Goal: Task Accomplishment & Management: Complete application form

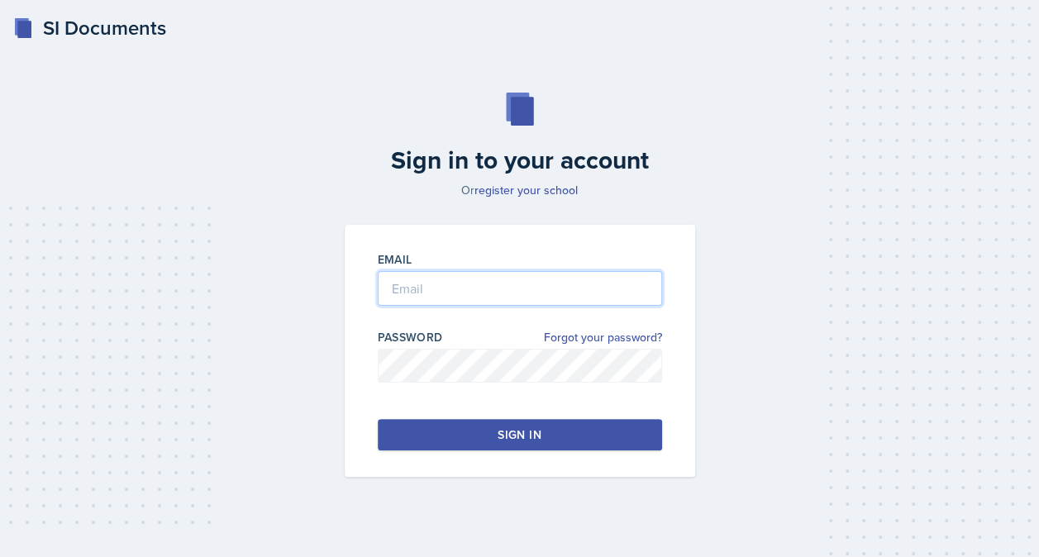
click at [460, 283] on input "email" at bounding box center [520, 288] width 284 height 35
type input "[EMAIL_ADDRESS][DOMAIN_NAME]"
click at [567, 431] on button "Sign in" at bounding box center [520, 434] width 284 height 31
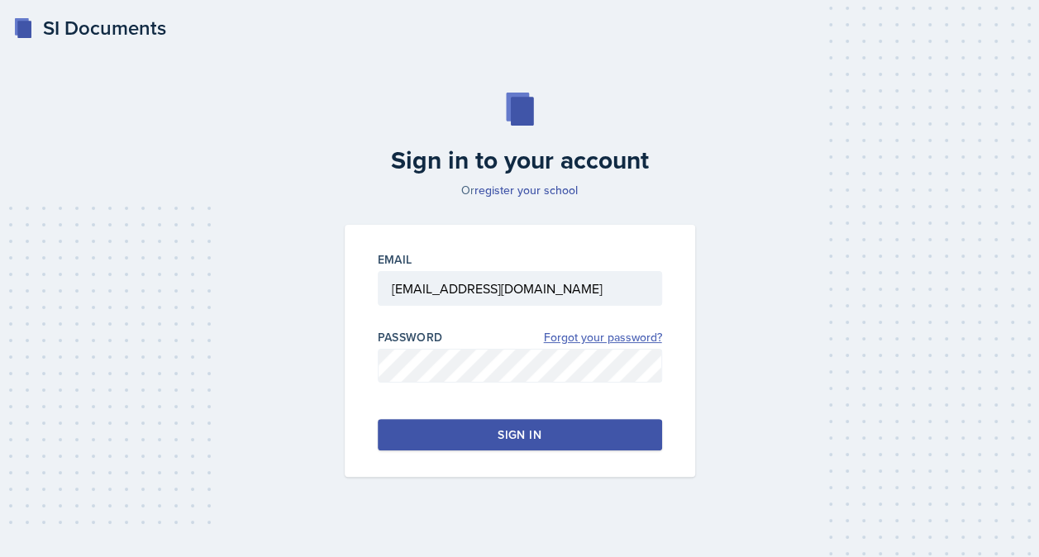
click at [616, 332] on link "Forgot your password?" at bounding box center [603, 337] width 118 height 17
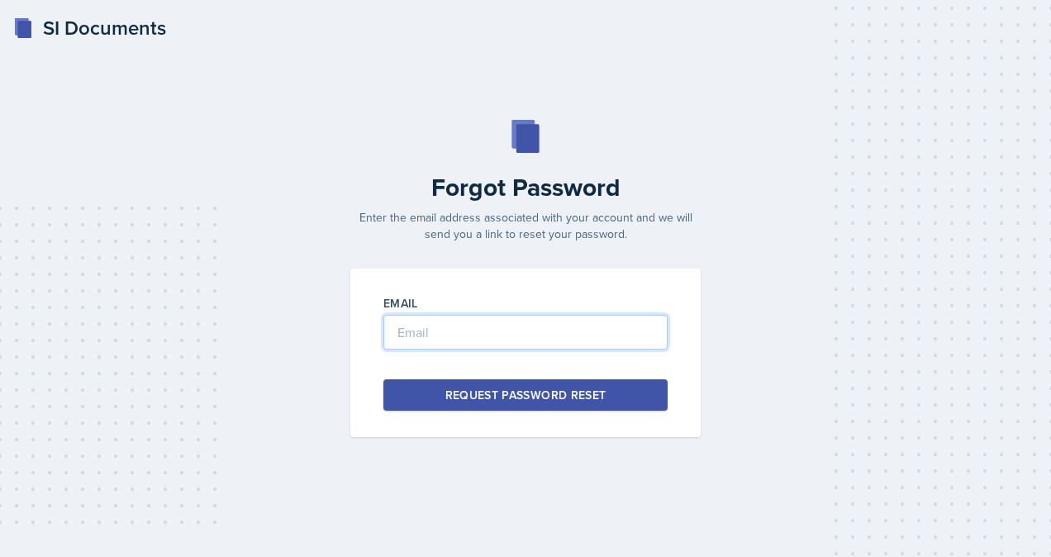
click at [616, 332] on input "email" at bounding box center [525, 332] width 284 height 35
type input "[EMAIL_ADDRESS][DOMAIN_NAME]"
click at [468, 389] on div "Request Password Reset" at bounding box center [525, 395] width 161 height 17
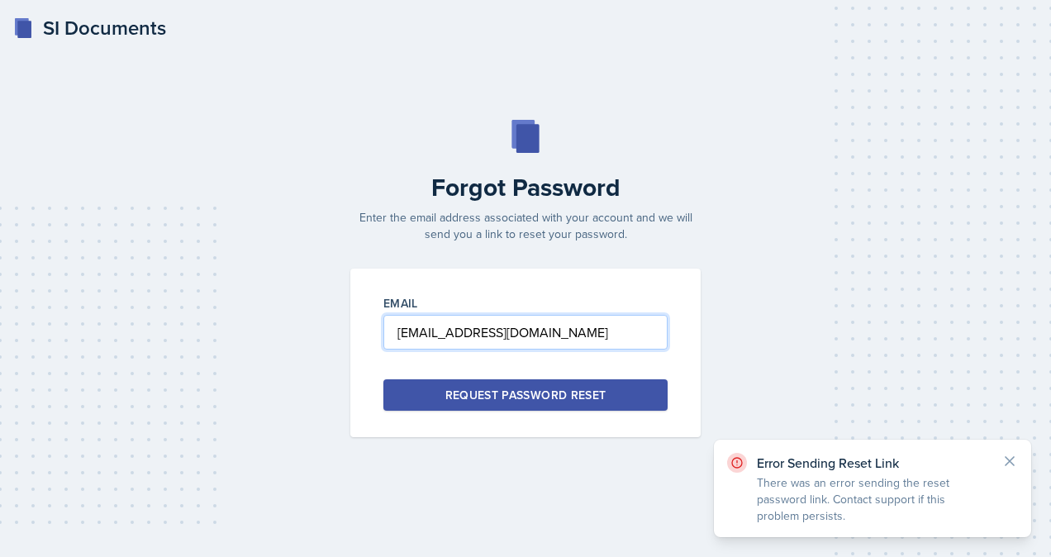
click at [626, 335] on input "lmart202@students.kennesaw.edu" at bounding box center [525, 332] width 284 height 35
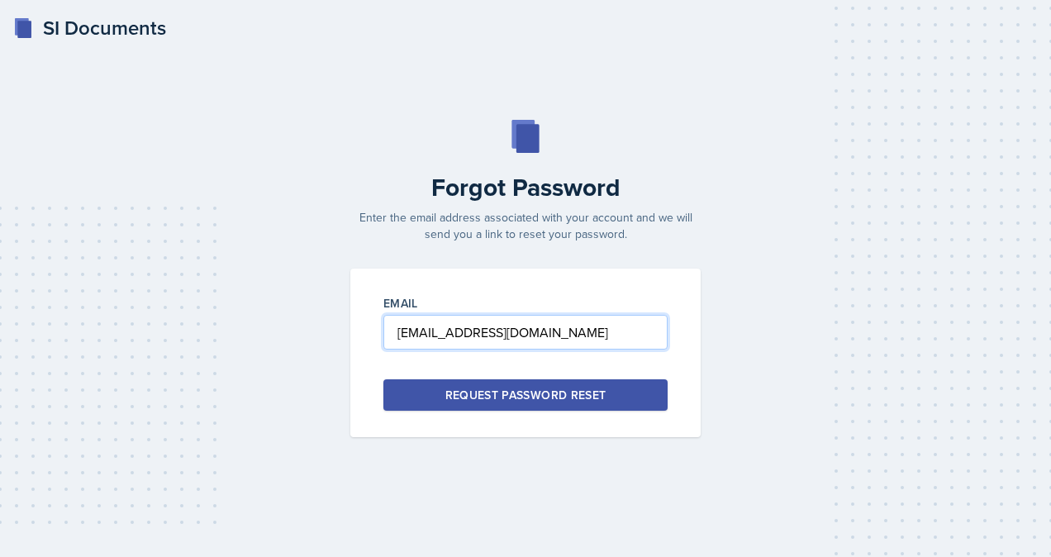
click at [626, 335] on input "lmart202@students.kennesaw.edu" at bounding box center [525, 332] width 284 height 35
click at [623, 335] on input "lmart202@students.kennesaw.edu" at bounding box center [525, 332] width 284 height 35
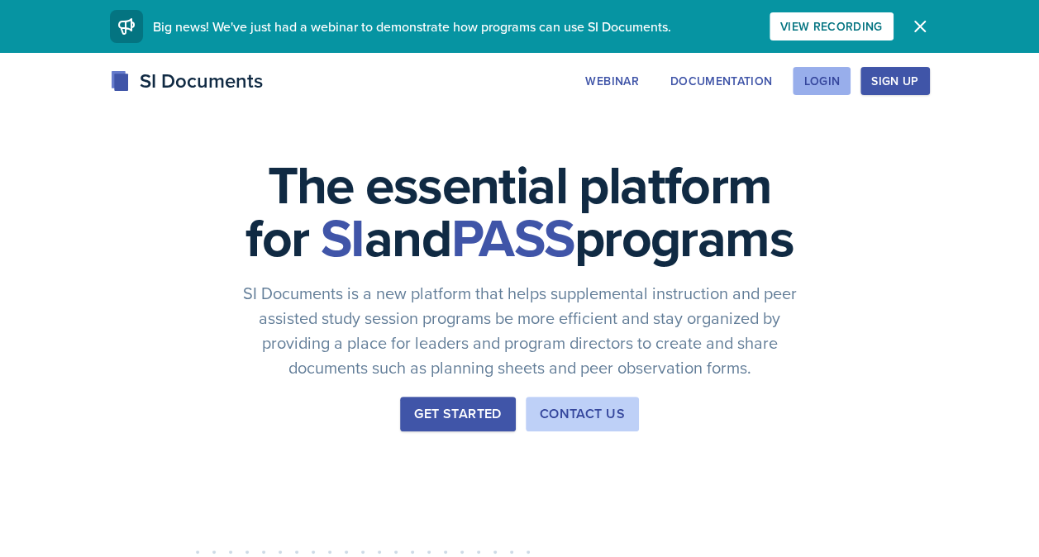
click at [801, 83] on button "Login" at bounding box center [821, 81] width 58 height 28
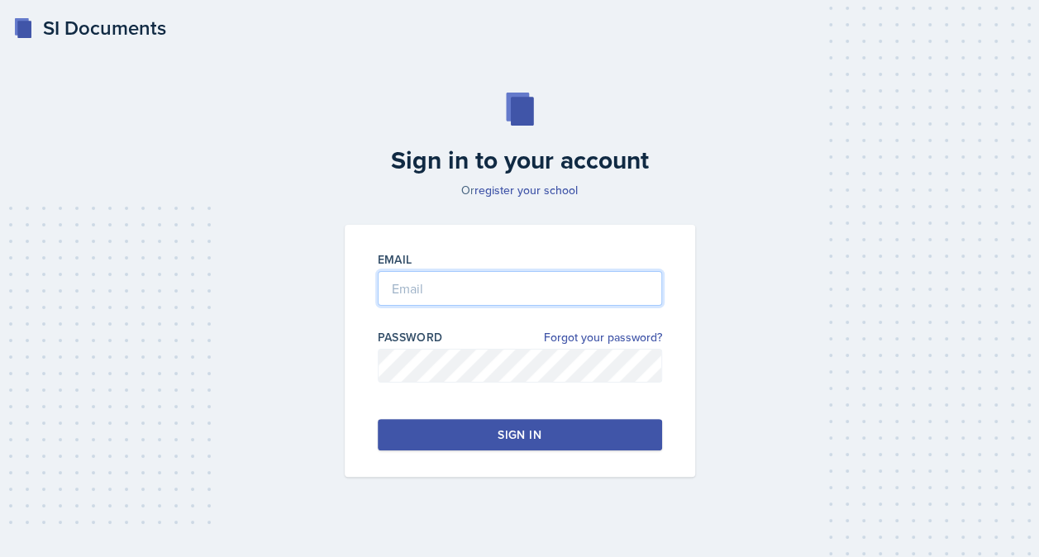
click at [507, 291] on input "email" at bounding box center [520, 288] width 284 height 35
click at [490, 434] on button "Sign in" at bounding box center [520, 434] width 284 height 31
click at [502, 438] on div "Sign in" at bounding box center [518, 434] width 43 height 17
click at [473, 441] on button "Sign in" at bounding box center [520, 434] width 284 height 31
click at [583, 442] on button "Sign in" at bounding box center [520, 434] width 284 height 31
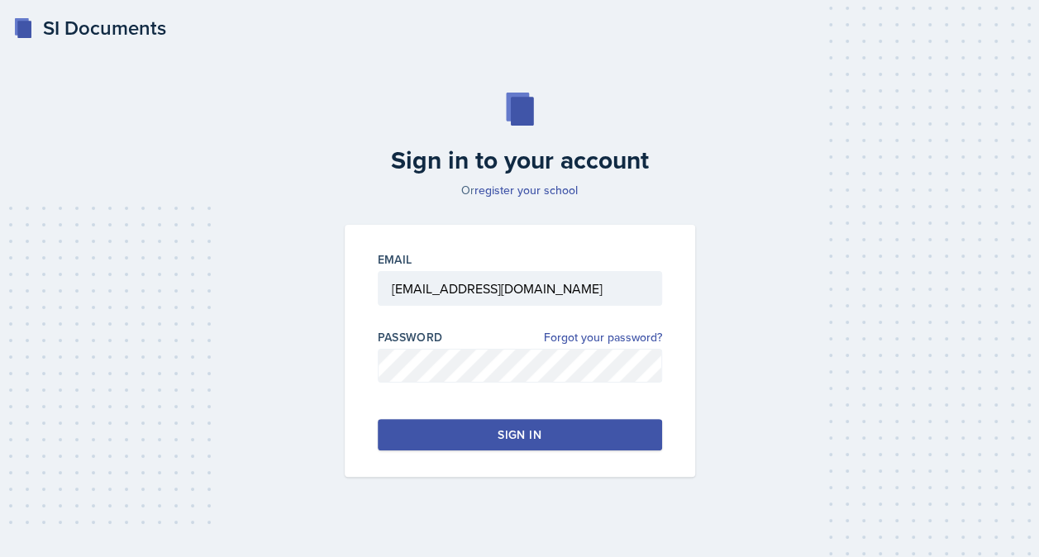
click at [560, 431] on button "Sign in" at bounding box center [520, 434] width 284 height 31
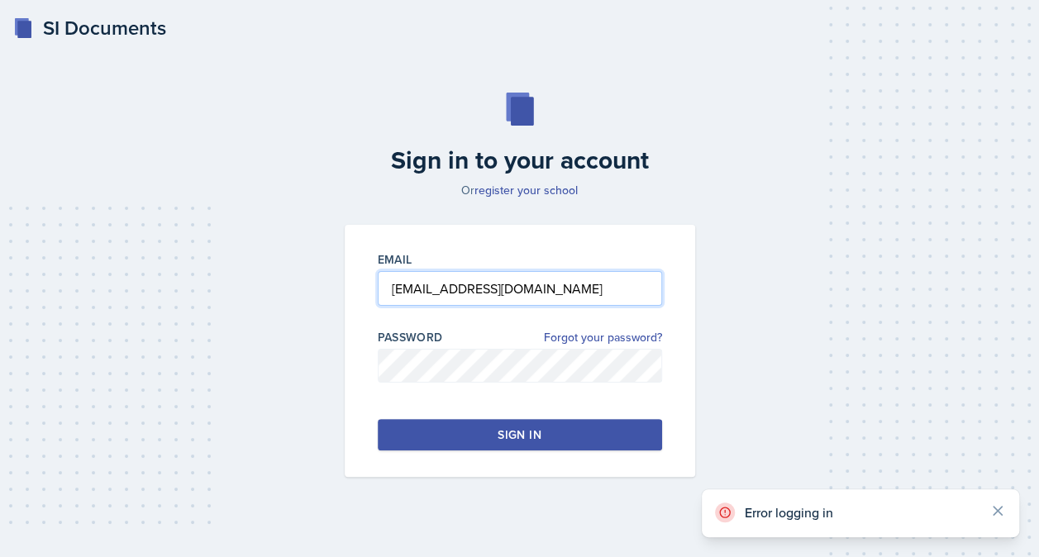
click at [612, 292] on input "lmart202@students.kennesaw.edu" at bounding box center [520, 288] width 284 height 35
type input "lmart202@students.kennesaw.edu"
click at [589, 441] on button "Sign in" at bounding box center [520, 434] width 284 height 31
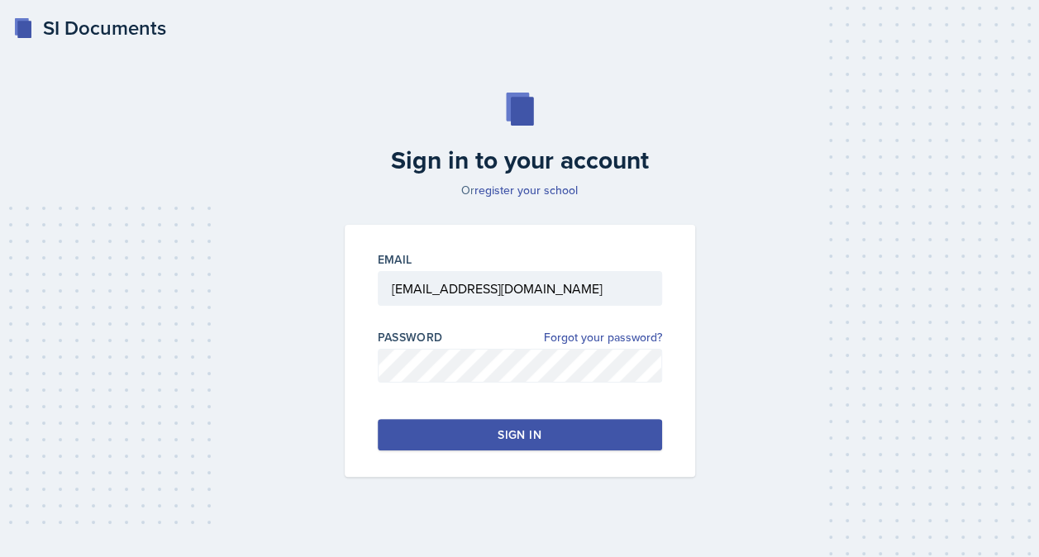
click at [581, 433] on button "Sign in" at bounding box center [520, 434] width 284 height 31
click at [486, 433] on button "Sign in" at bounding box center [520, 434] width 284 height 31
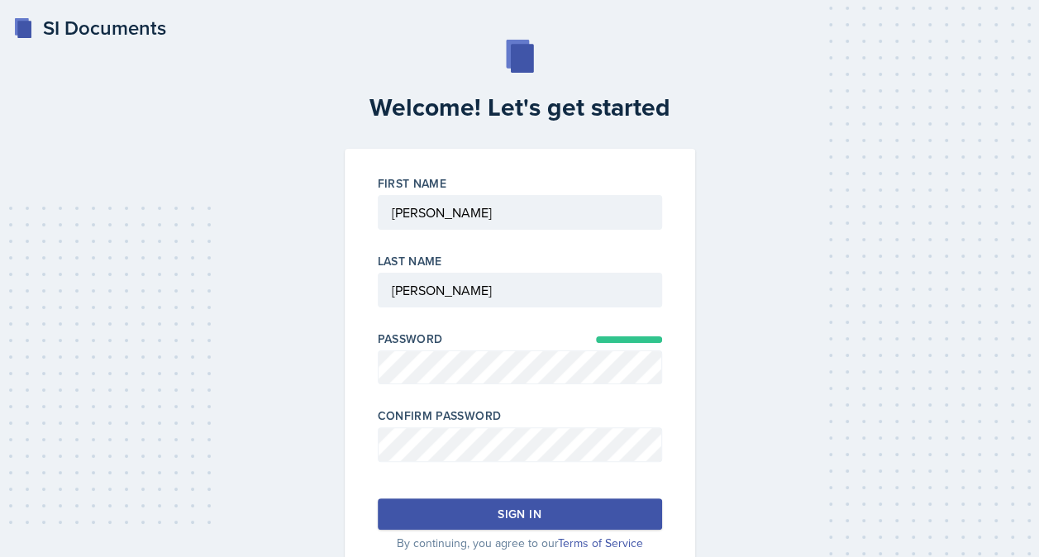
click at [501, 503] on button "Sign in" at bounding box center [520, 513] width 284 height 31
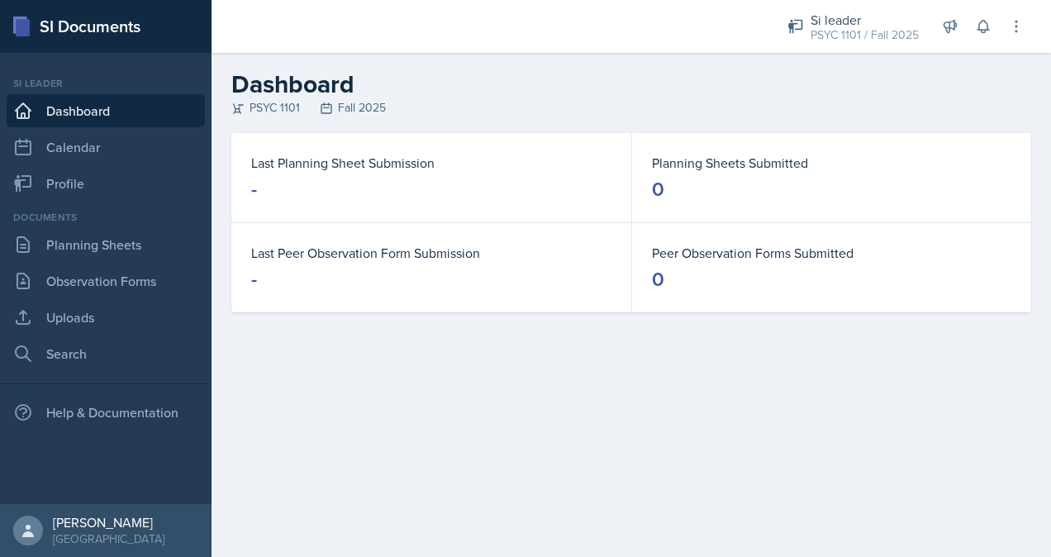
click at [863, 483] on main "Dashboard PSYC 1101 Fall 2025 Last Planning Sheet Submission - Planning Sheets …" at bounding box center [631, 305] width 839 height 504
click at [116, 254] on link "Planning Sheets" at bounding box center [106, 244] width 198 height 33
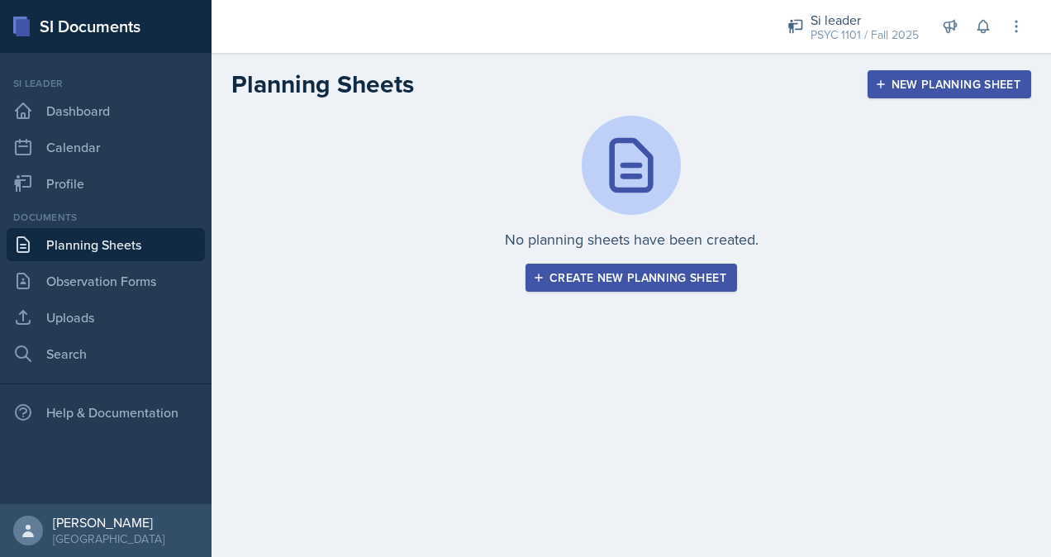
click at [650, 277] on div "Create new planning sheet" at bounding box center [631, 277] width 190 height 13
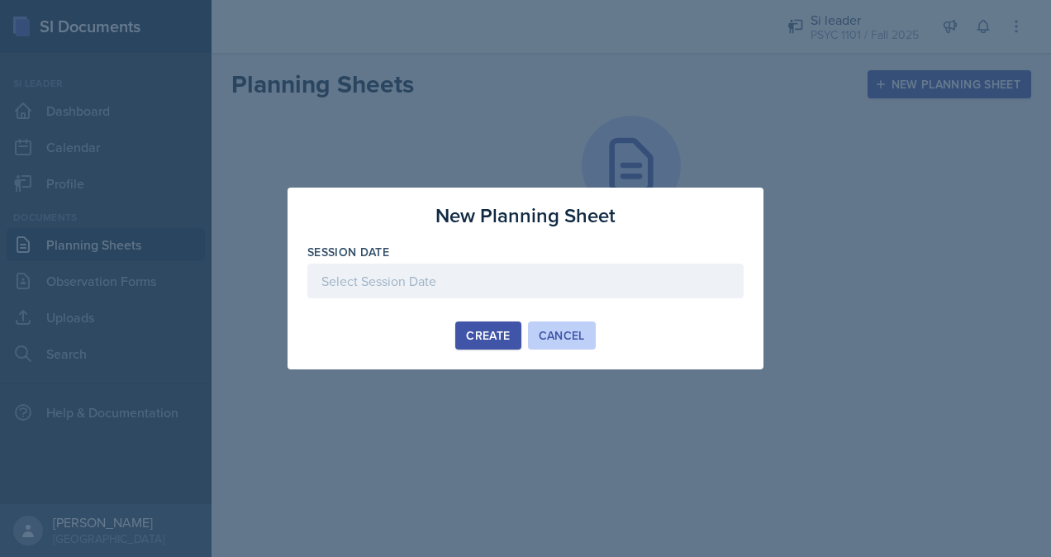
click at [561, 345] on button "Cancel" at bounding box center [562, 335] width 68 height 28
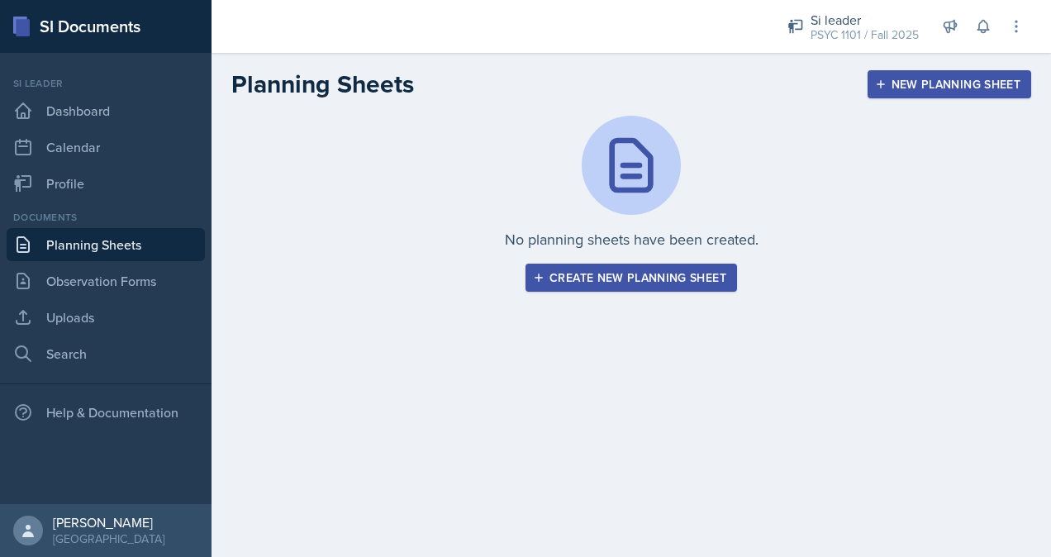
click at [627, 284] on div "Create new planning sheet" at bounding box center [631, 277] width 190 height 13
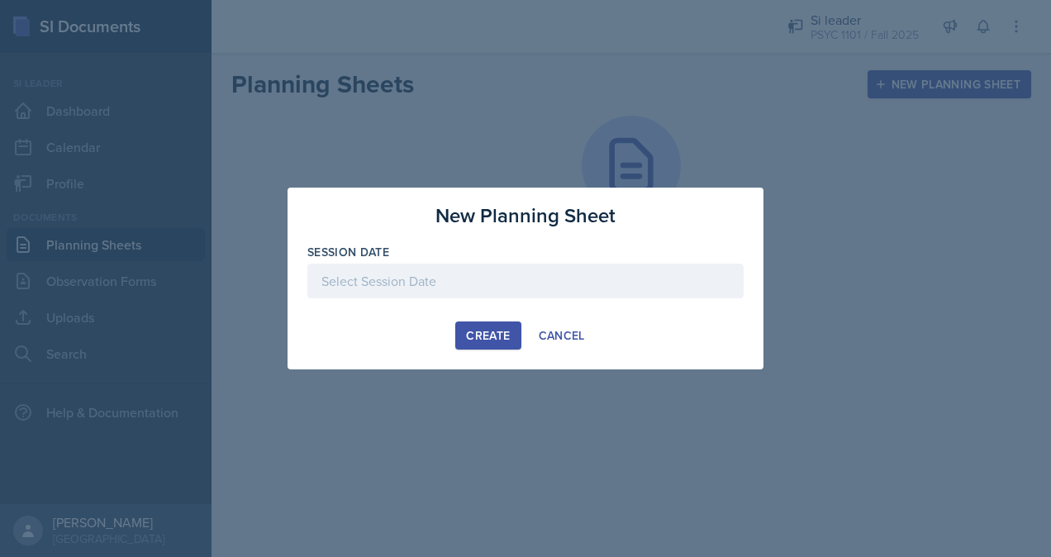
click at [479, 276] on div at bounding box center [525, 281] width 436 height 35
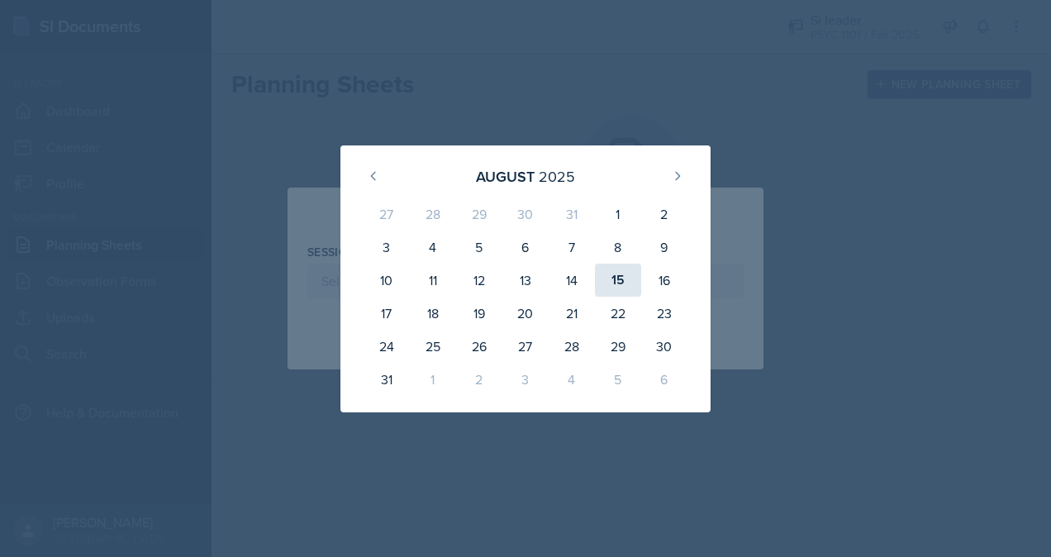
click at [626, 287] on div "15" at bounding box center [618, 280] width 46 height 33
type input "[DATE]"
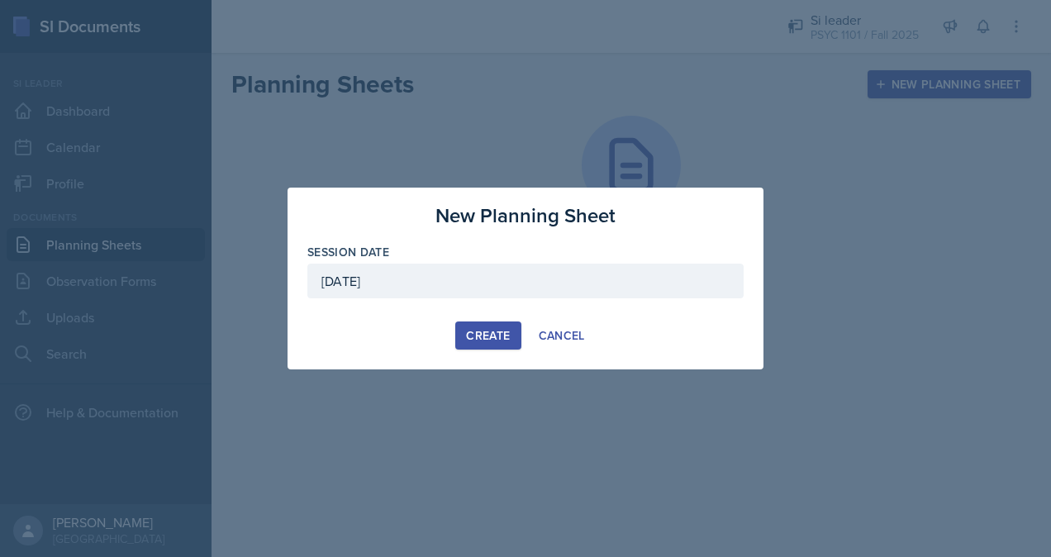
click at [493, 333] on div "Create" at bounding box center [488, 335] width 44 height 13
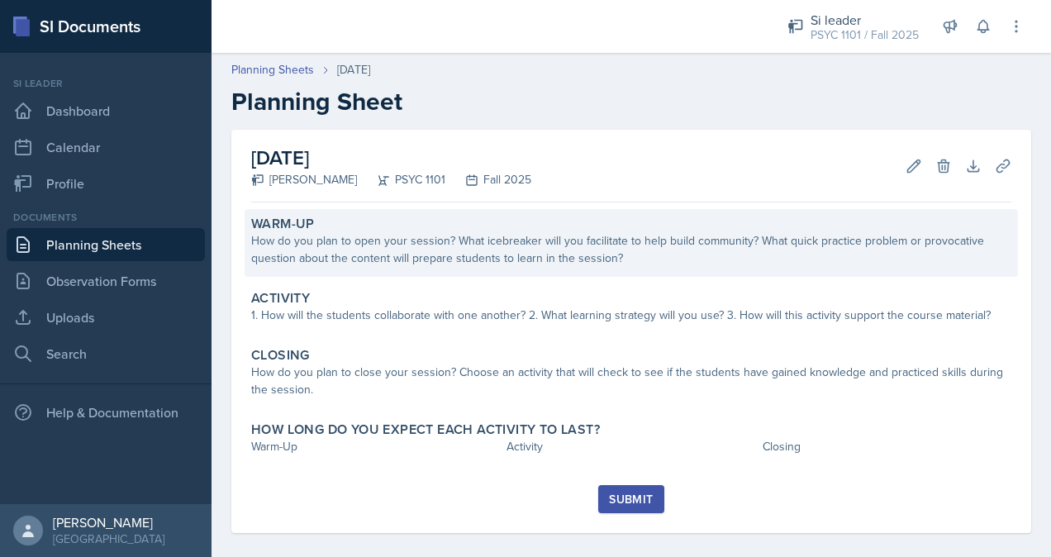
click at [580, 243] on div "How do you plan to open your session? What icebreaker will you facilitate to he…" at bounding box center [631, 249] width 760 height 35
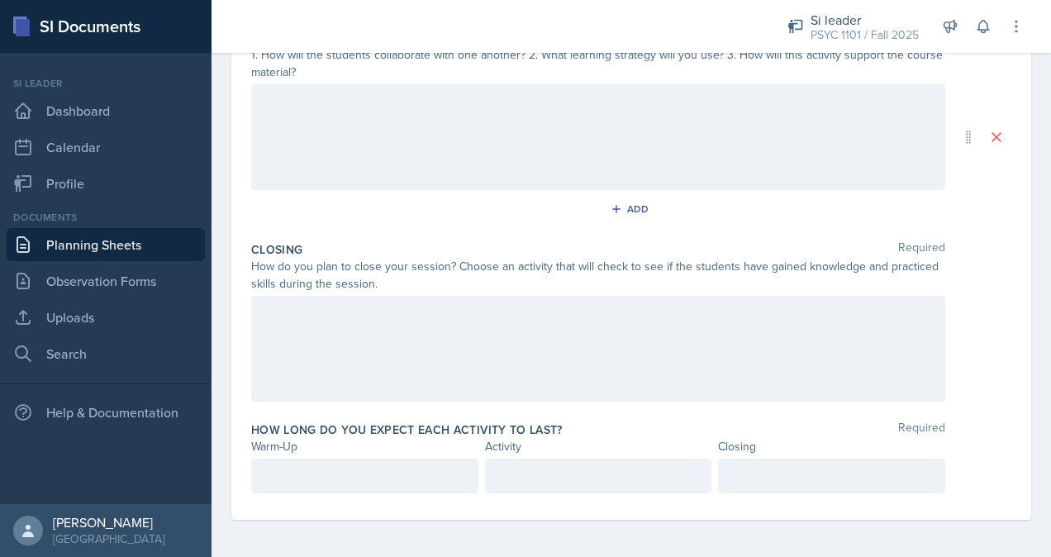
scroll to position [375, 0]
click at [486, 118] on div at bounding box center [598, 137] width 694 height 106
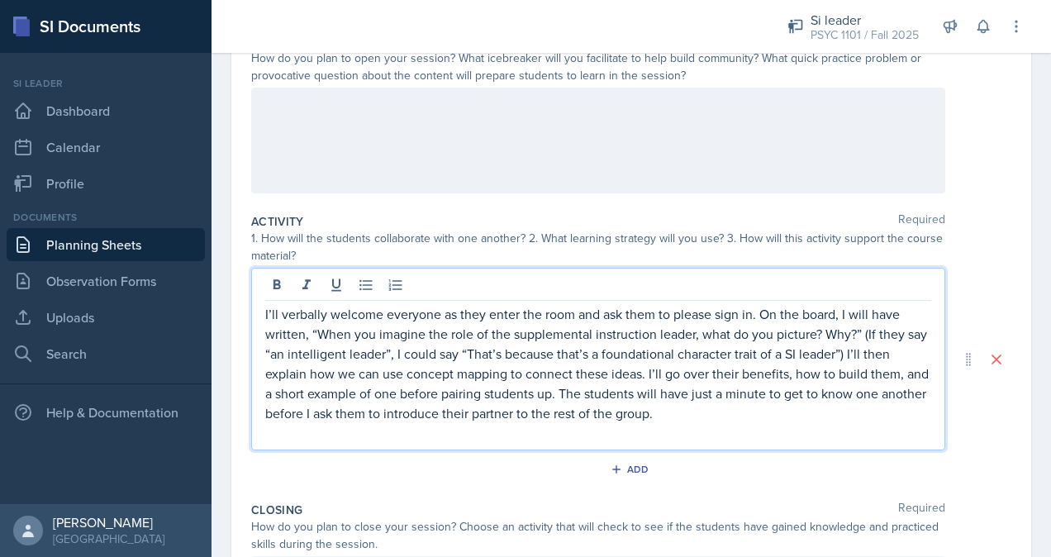
scroll to position [239, 0]
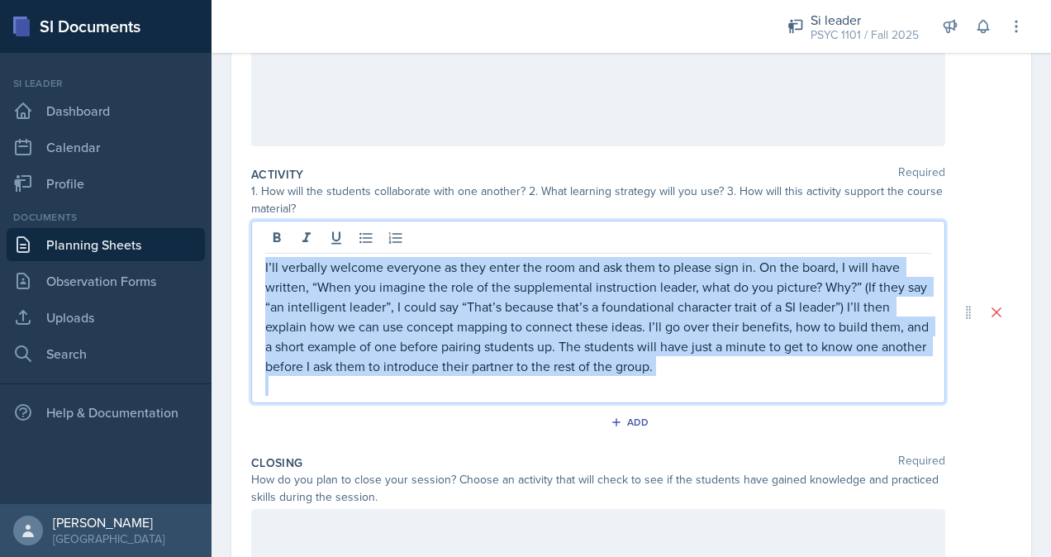
drag, startPoint x: 780, startPoint y: 382, endPoint x: 132, endPoint y: 212, distance: 669.8
click at [132, 213] on div "SI Documents Si leader Dashboard Calendar Profile Documents Planning Sheets Obs…" at bounding box center [525, 278] width 1051 height 557
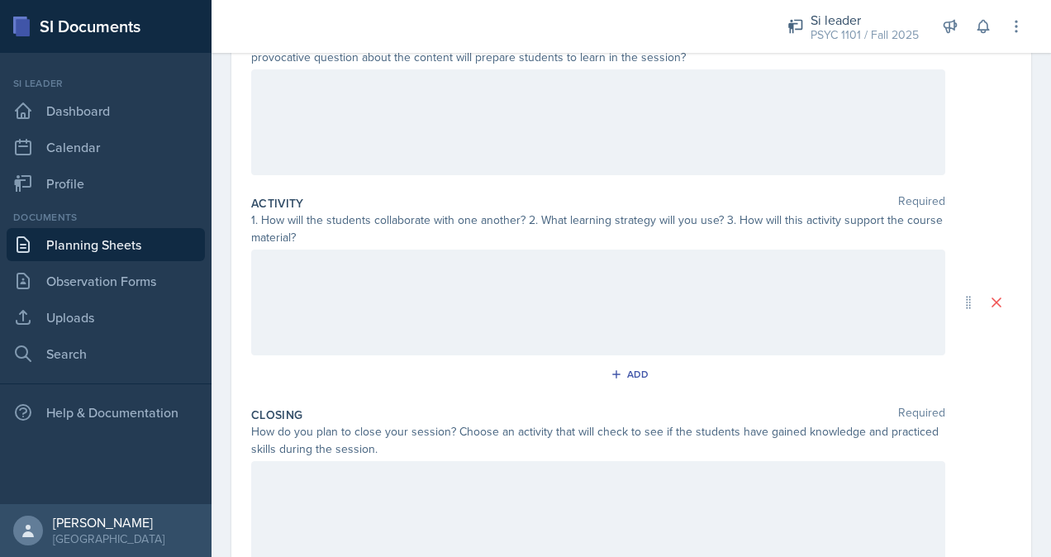
click at [405, 102] on div at bounding box center [598, 122] width 694 height 106
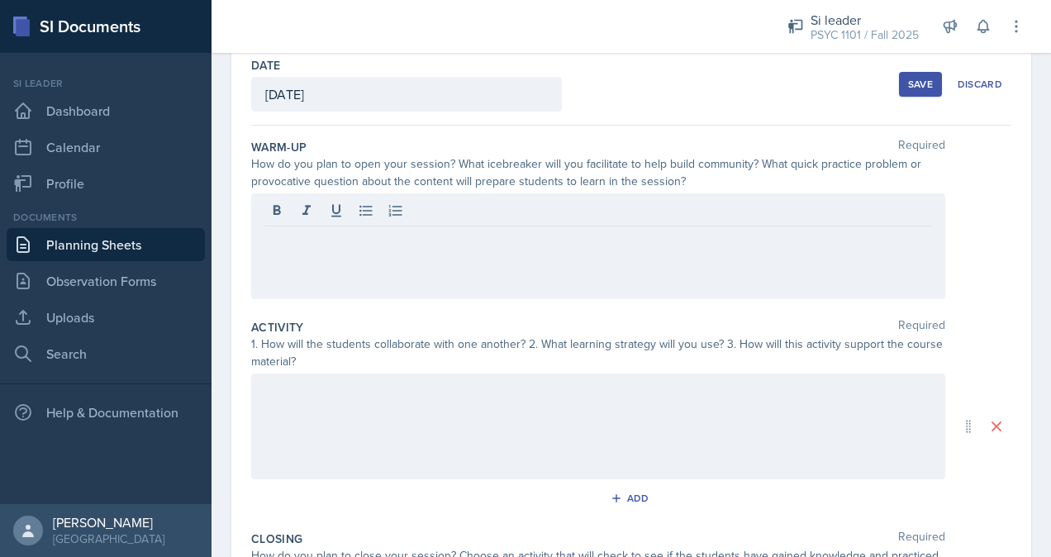
scroll to position [76, 0]
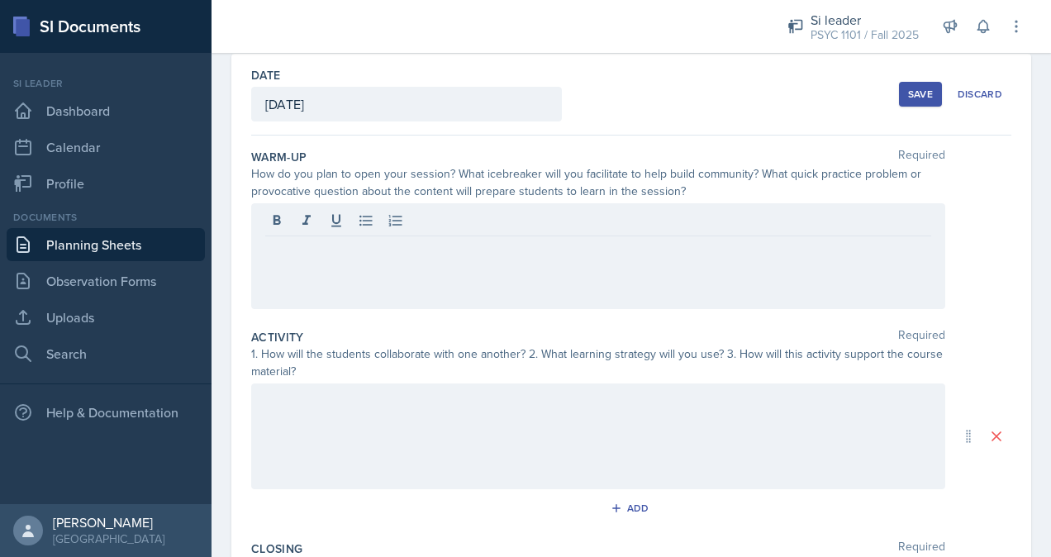
drag, startPoint x: 556, startPoint y: 265, endPoint x: 422, endPoint y: 276, distance: 134.3
click at [475, 332] on div "Activity Required" at bounding box center [631, 337] width 760 height 17
click at [415, 269] on div at bounding box center [598, 256] width 694 height 106
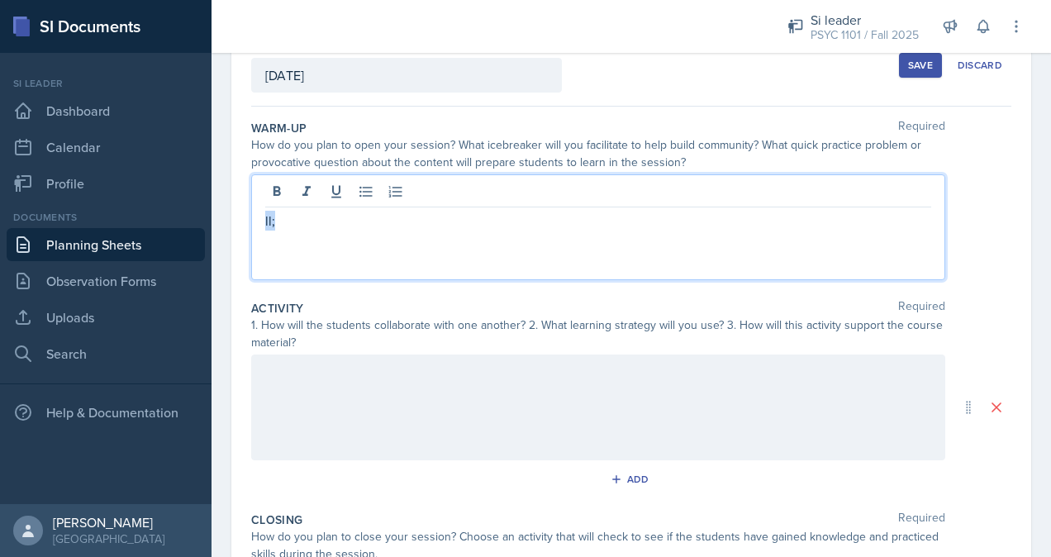
drag, startPoint x: 349, startPoint y: 226, endPoint x: 202, endPoint y: 248, distance: 148.6
click at [202, 248] on div "SI Documents Si leader Dashboard Calendar Profile Documents Planning Sheets Obs…" at bounding box center [525, 278] width 1051 height 557
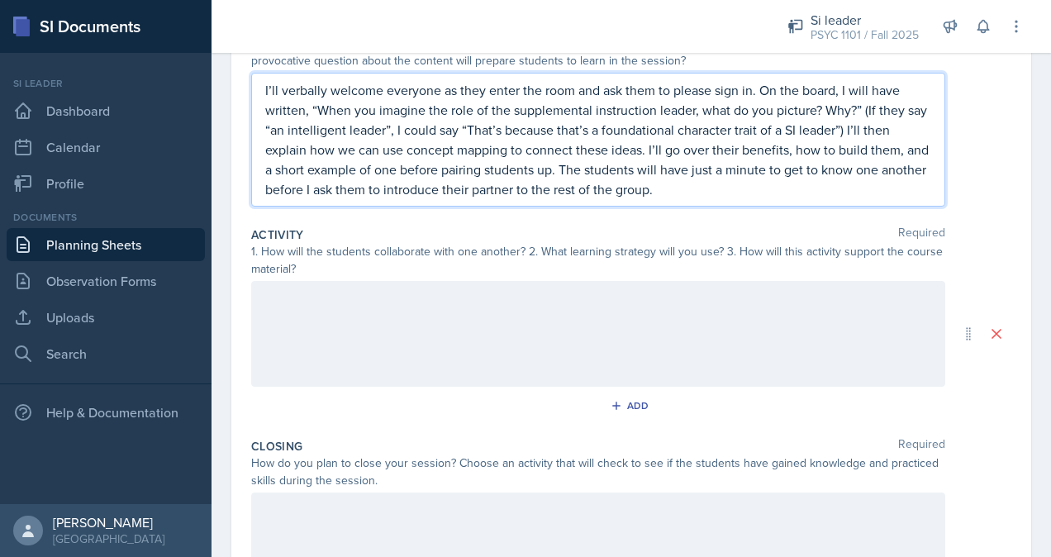
scroll to position [324, 0]
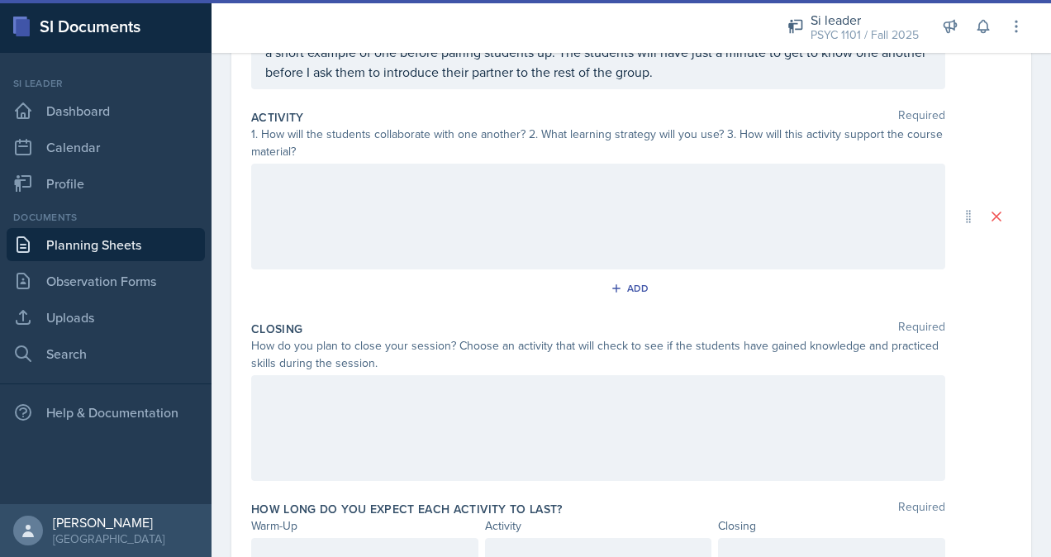
click at [459, 408] on div at bounding box center [598, 428] width 694 height 106
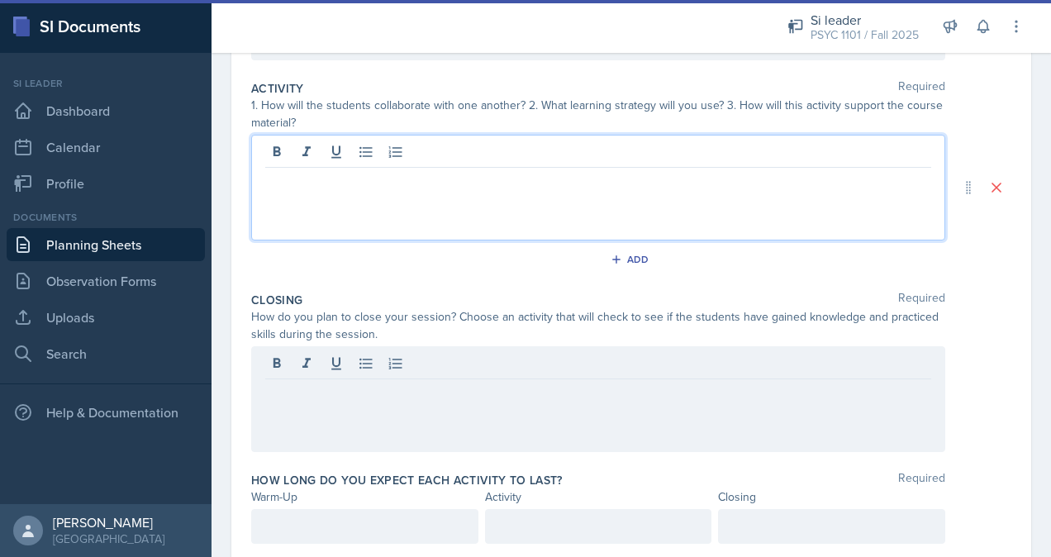
click at [436, 155] on div at bounding box center [598, 188] width 694 height 106
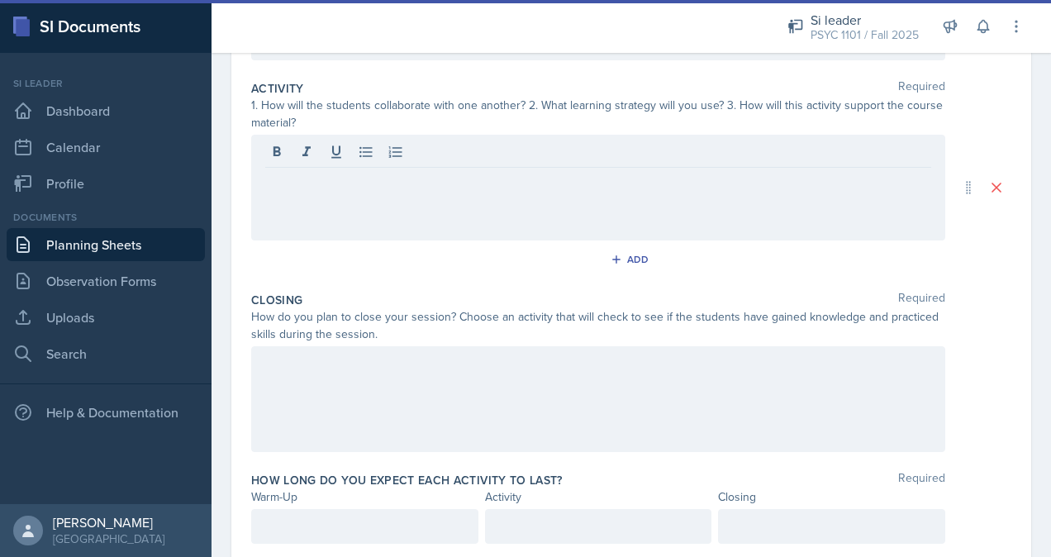
drag, startPoint x: 436, startPoint y: 155, endPoint x: 413, endPoint y: 191, distance: 42.4
click at [413, 191] on div at bounding box center [598, 188] width 694 height 106
drag, startPoint x: 410, startPoint y: 193, endPoint x: 371, endPoint y: 195, distance: 38.9
click at [371, 195] on div at bounding box center [598, 188] width 694 height 106
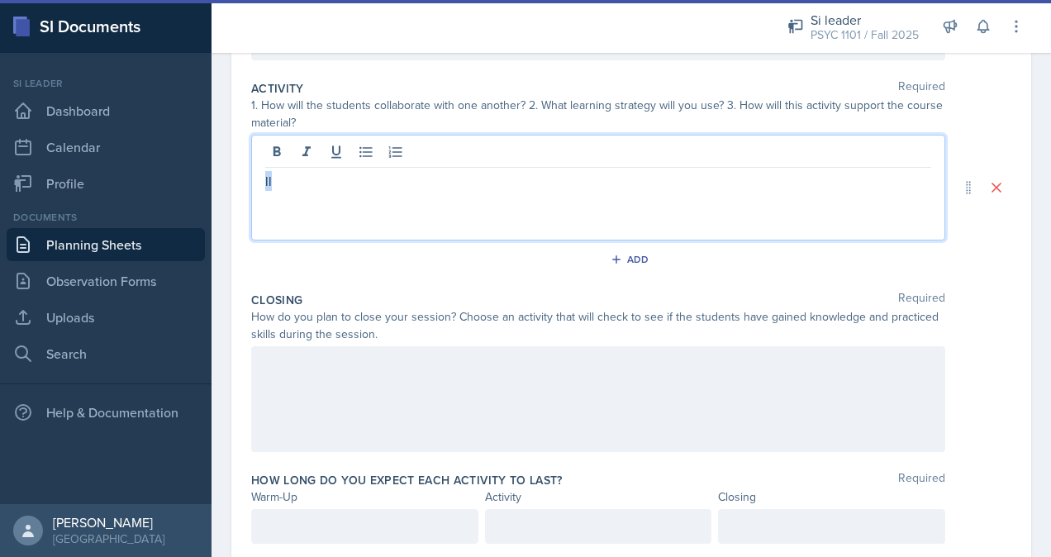
drag, startPoint x: 375, startPoint y: 186, endPoint x: 235, endPoint y: 194, distance: 139.9
click at [235, 194] on div "Date [DATE] [DATE] 27 28 29 30 31 1 2 3 4 5 6 7 8 9 10 11 12 13 14 15 16 17 18 …" at bounding box center [631, 173] width 800 height 793
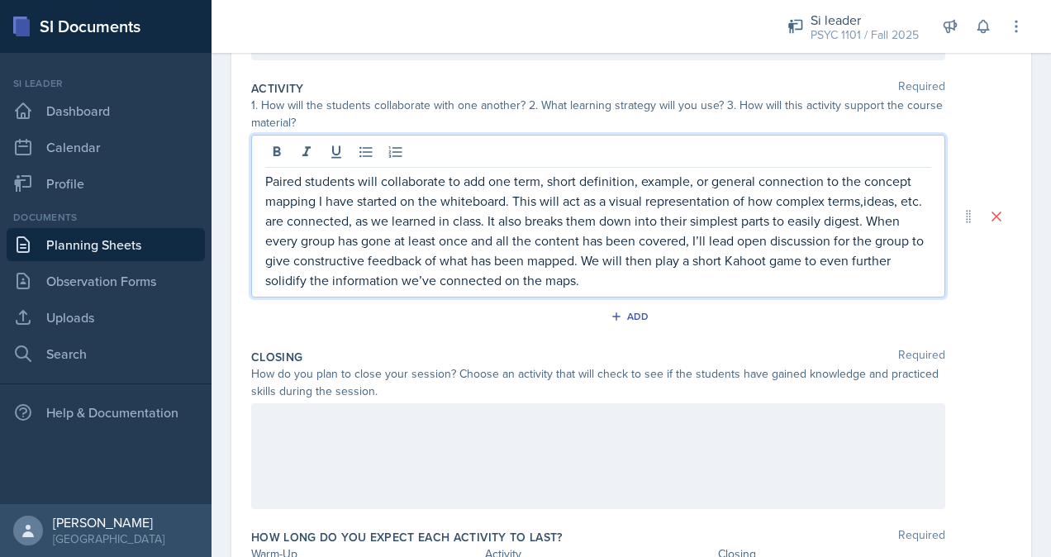
click at [485, 433] on div at bounding box center [598, 456] width 694 height 106
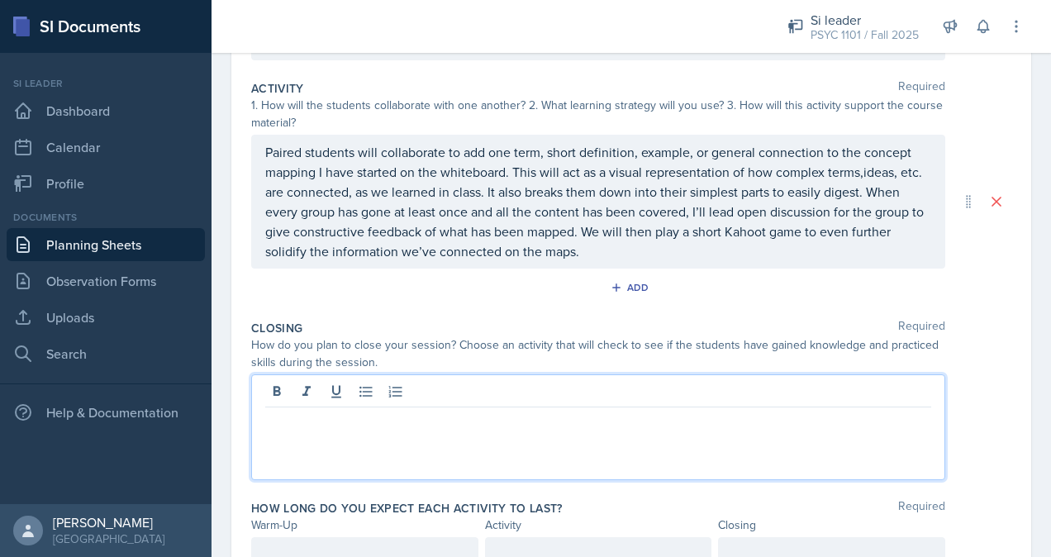
scroll to position [382, 0]
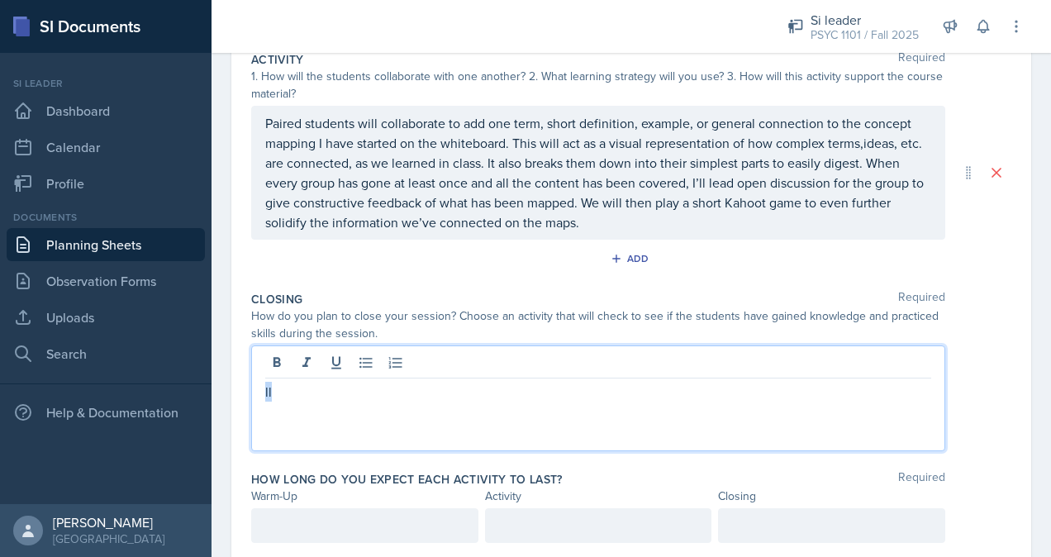
drag, startPoint x: 360, startPoint y: 383, endPoint x: 260, endPoint y: 395, distance: 100.7
click at [261, 395] on div "ll" at bounding box center [598, 398] width 694 height 106
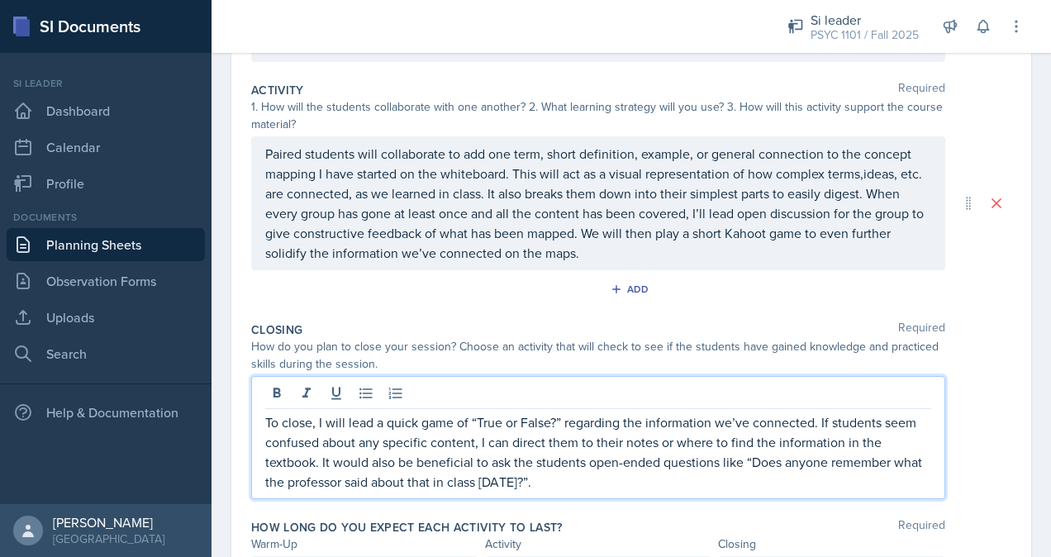
scroll to position [0, 0]
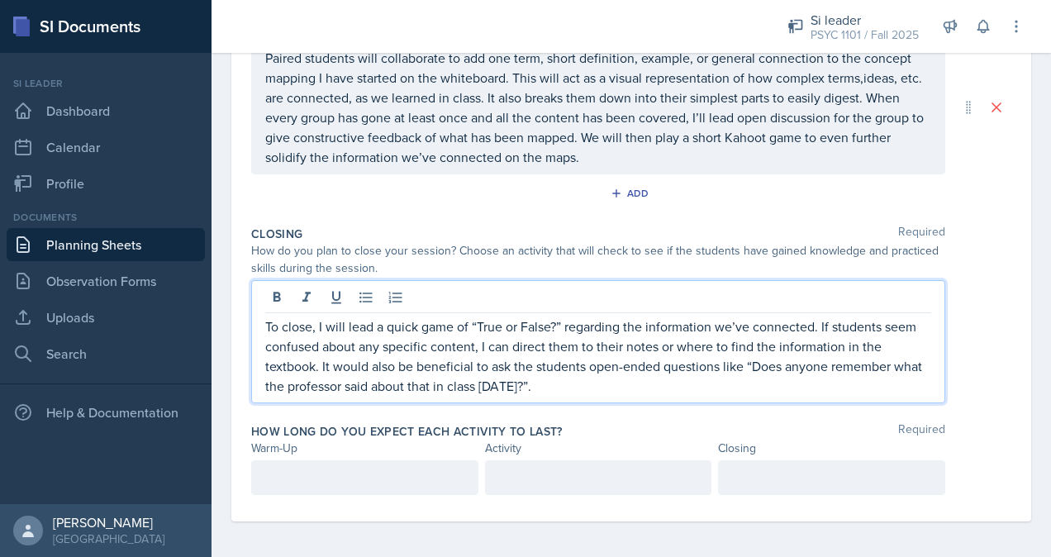
click at [418, 463] on div at bounding box center [364, 477] width 227 height 35
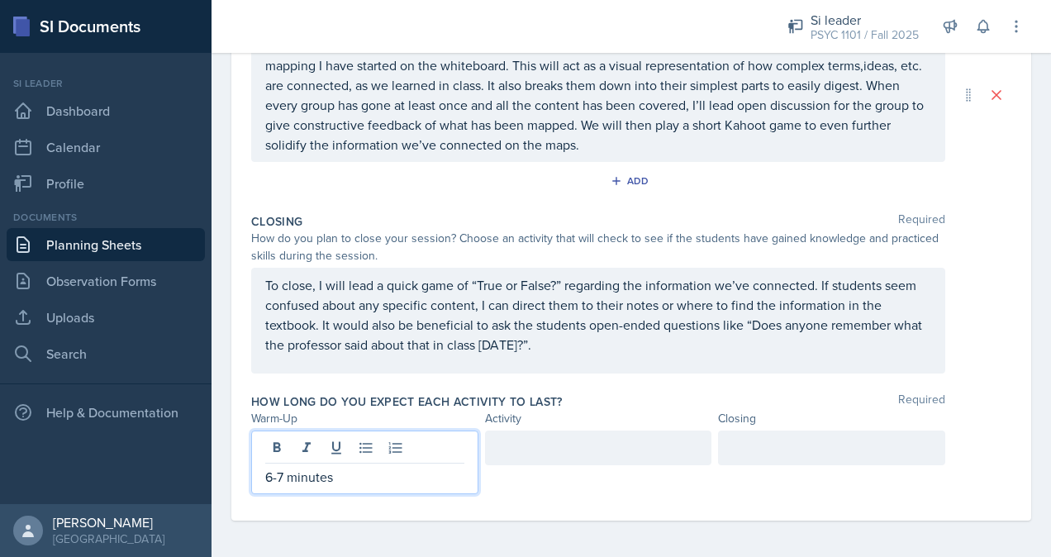
click at [540, 446] on div at bounding box center [598, 447] width 227 height 35
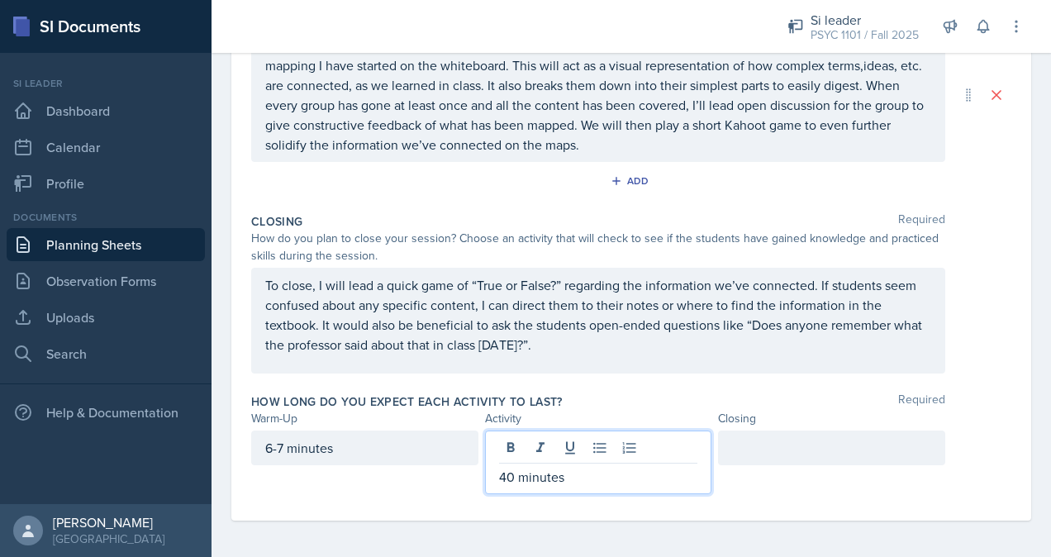
click at [816, 456] on div at bounding box center [831, 447] width 227 height 35
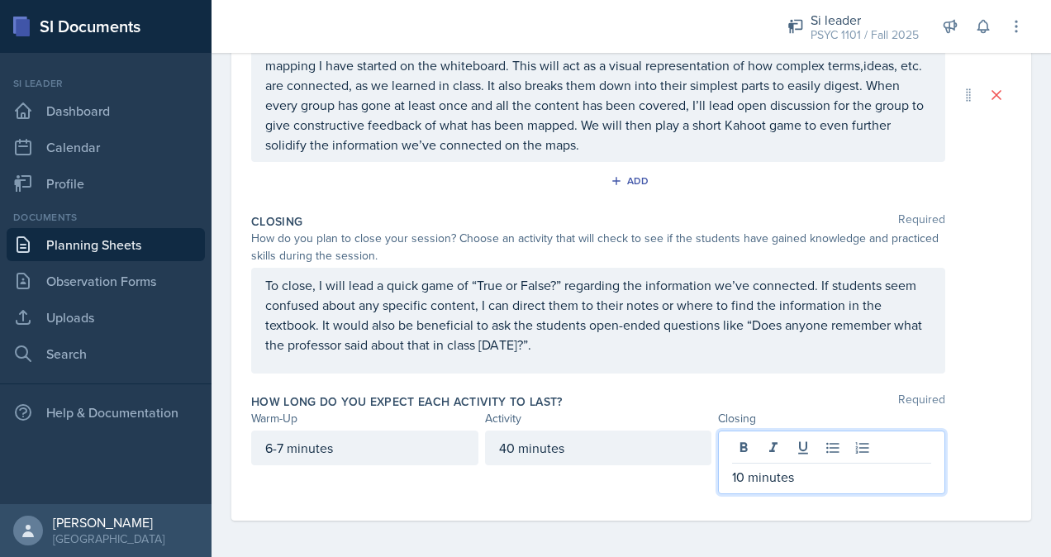
click at [974, 374] on div "Closing Required How do you plan to close your session? Choose an activity that…" at bounding box center [631, 297] width 760 height 180
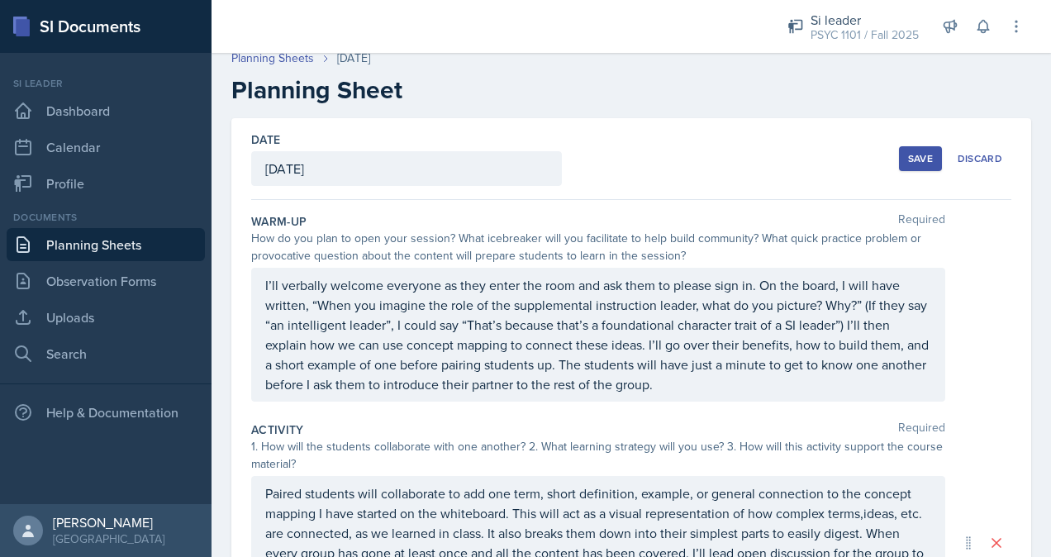
scroll to position [0, 0]
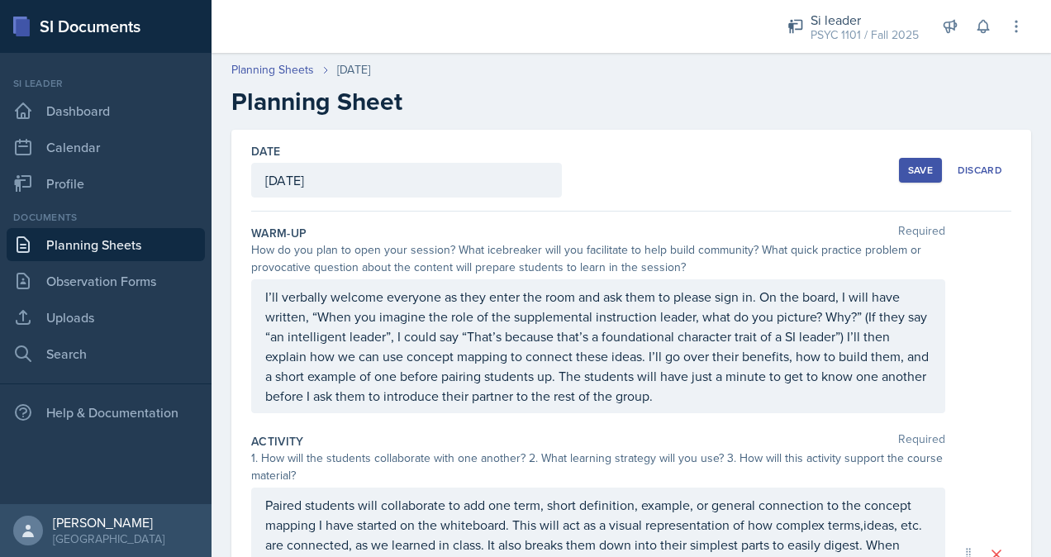
click at [917, 169] on div "Save" at bounding box center [920, 170] width 25 height 13
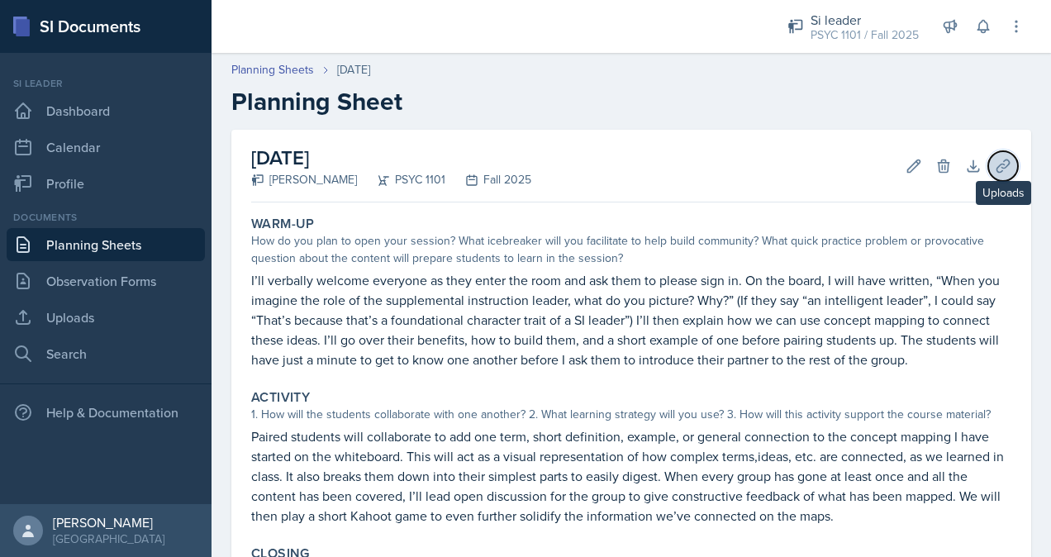
click at [988, 151] on button "Uploads" at bounding box center [1003, 166] width 30 height 30
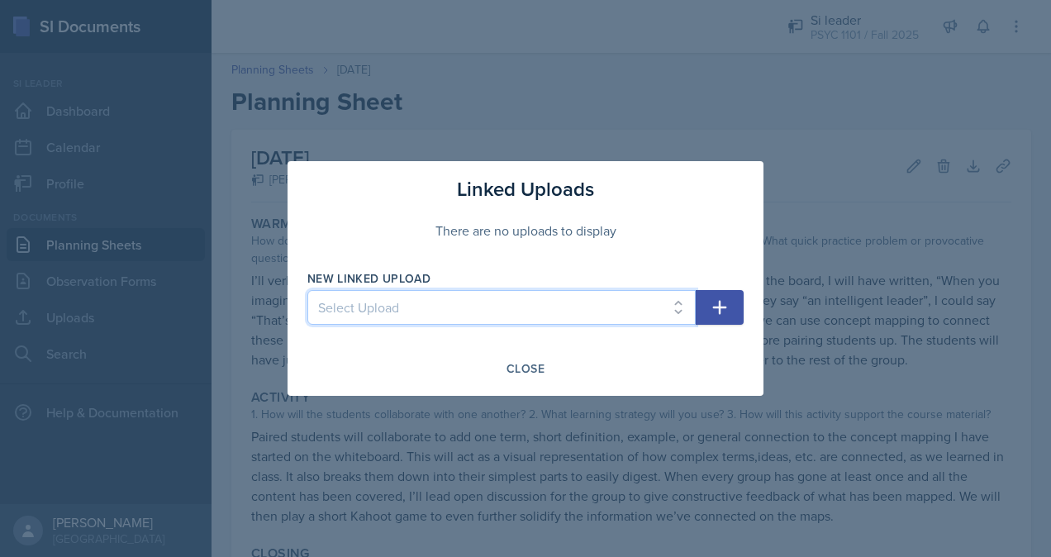
click at [542, 314] on select "Select Upload" at bounding box center [501, 307] width 388 height 35
click at [669, 311] on select "Select Upload" at bounding box center [501, 307] width 388 height 35
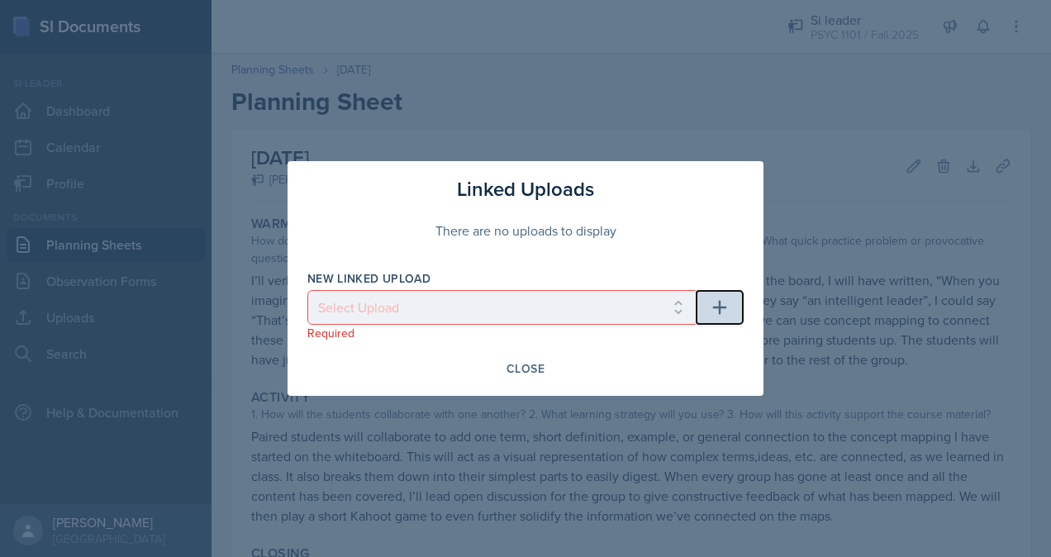
click at [716, 301] on icon "button" at bounding box center [720, 307] width 20 height 20
click at [532, 369] on div "Close" at bounding box center [525, 368] width 38 height 13
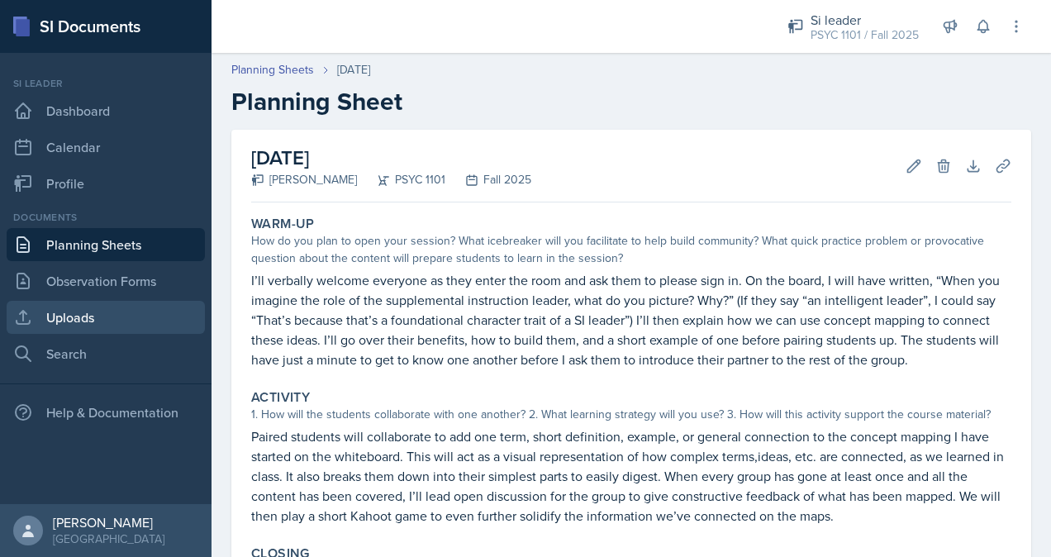
click at [88, 325] on link "Uploads" at bounding box center [106, 317] width 198 height 33
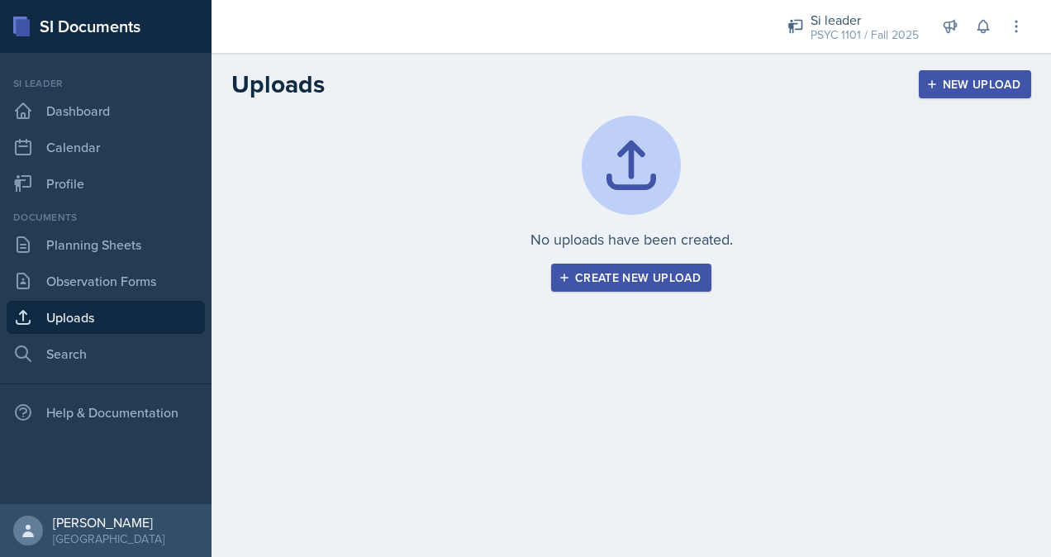
click at [590, 271] on div "Create new upload" at bounding box center [631, 277] width 139 height 13
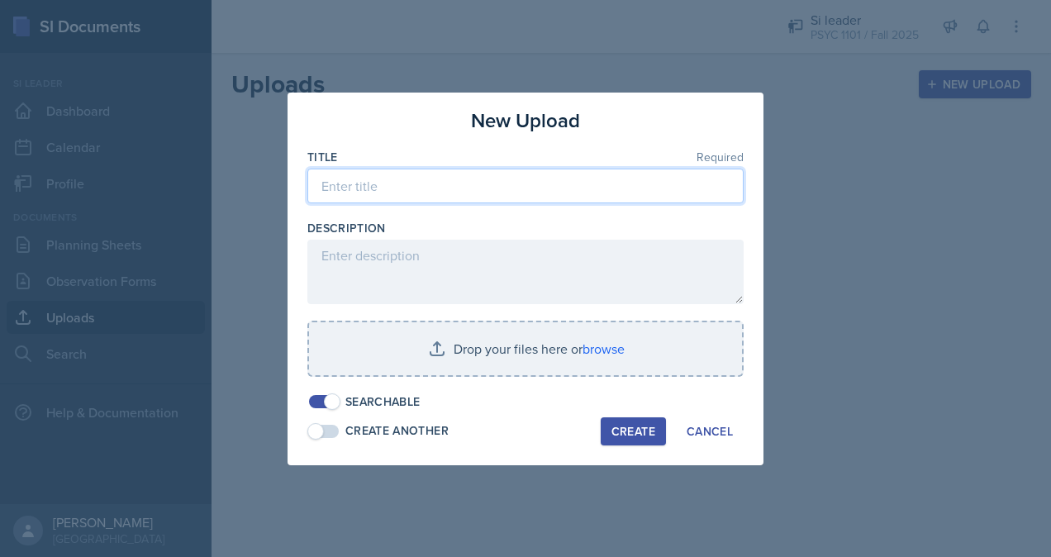
click at [572, 182] on input at bounding box center [525, 186] width 436 height 35
type input "[PERSON_NAME]"
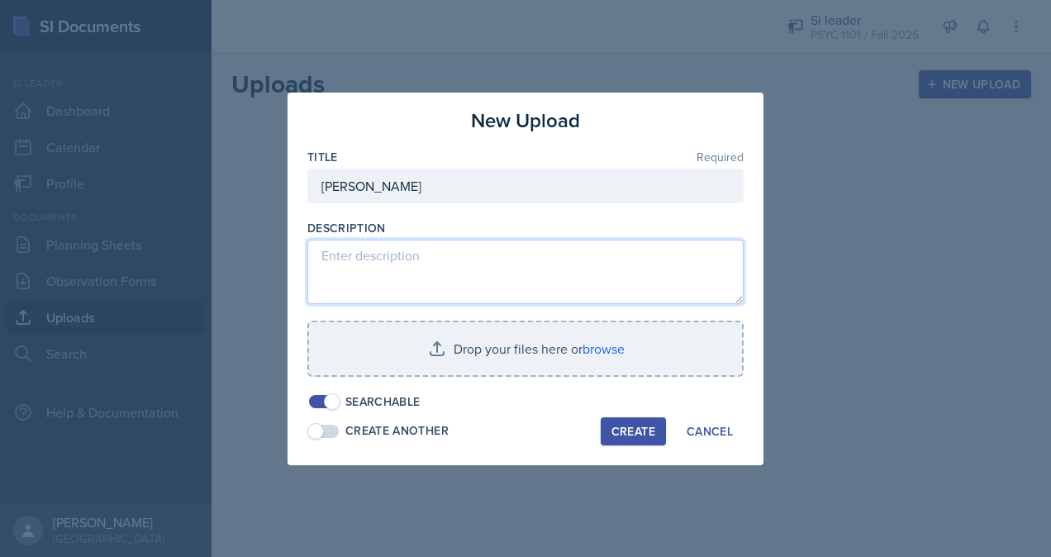
click at [565, 254] on textarea at bounding box center [525, 272] width 436 height 64
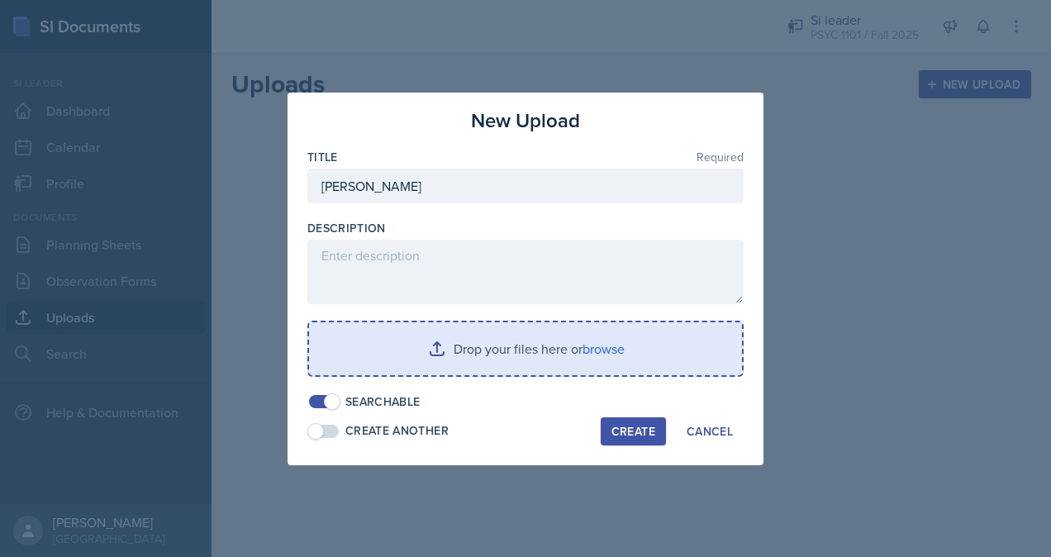
click at [611, 354] on input "file" at bounding box center [525, 348] width 433 height 53
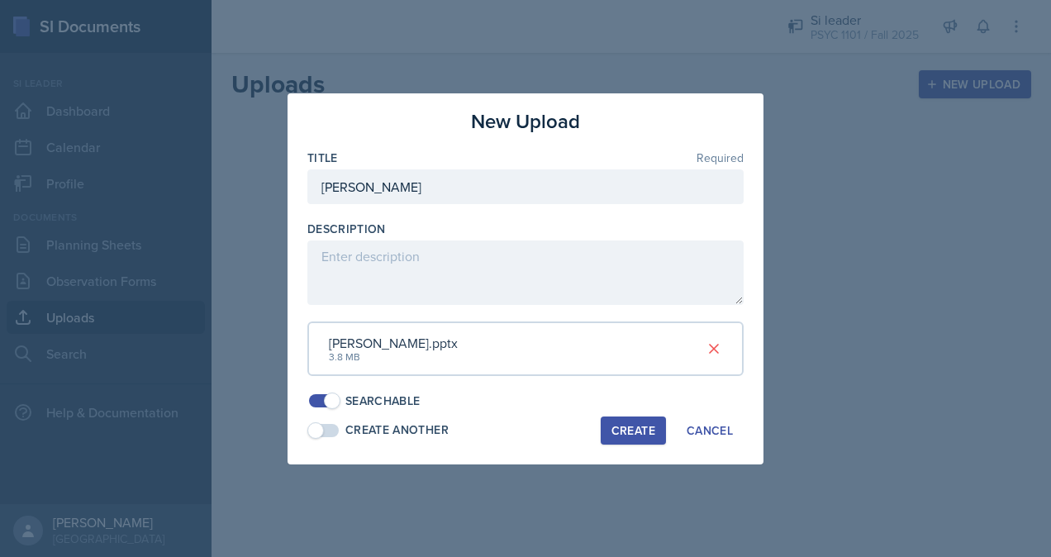
click at [633, 431] on div "Create" at bounding box center [633, 430] width 44 height 13
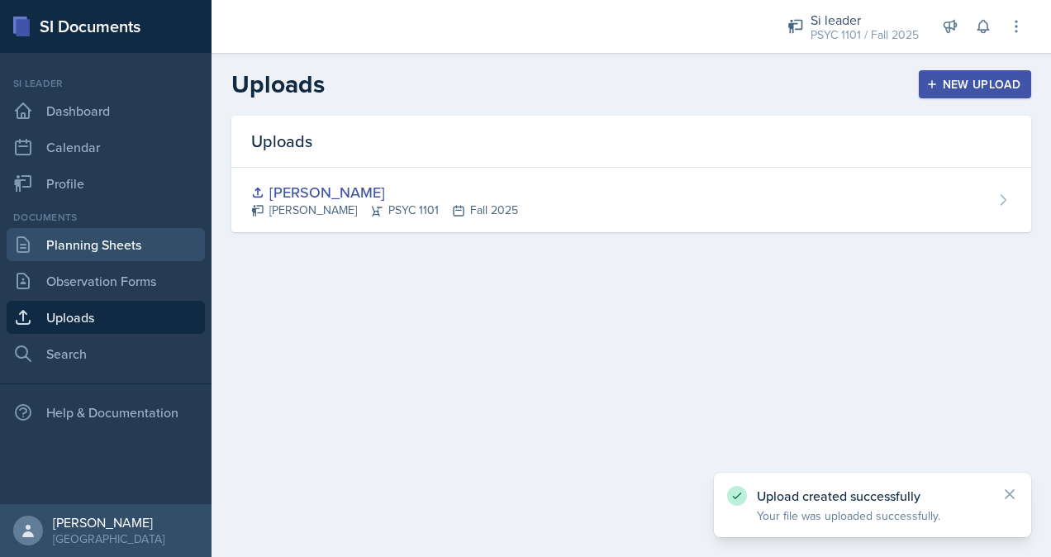
click at [101, 251] on link "Planning Sheets" at bounding box center [106, 244] width 198 height 33
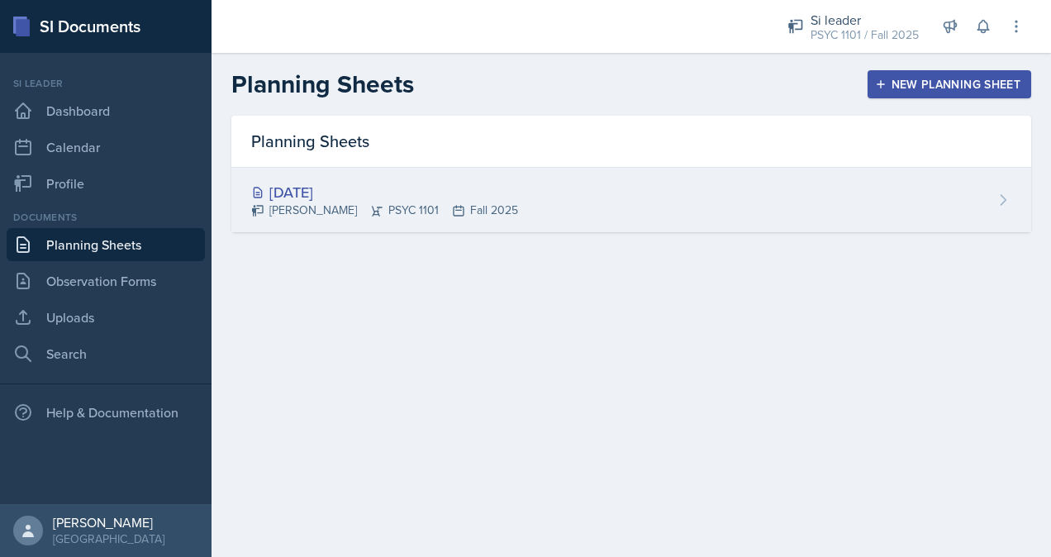
click at [739, 205] on div "[DATE] [PERSON_NAME] PSYC 1101 Fall 2025" at bounding box center [631, 200] width 800 height 64
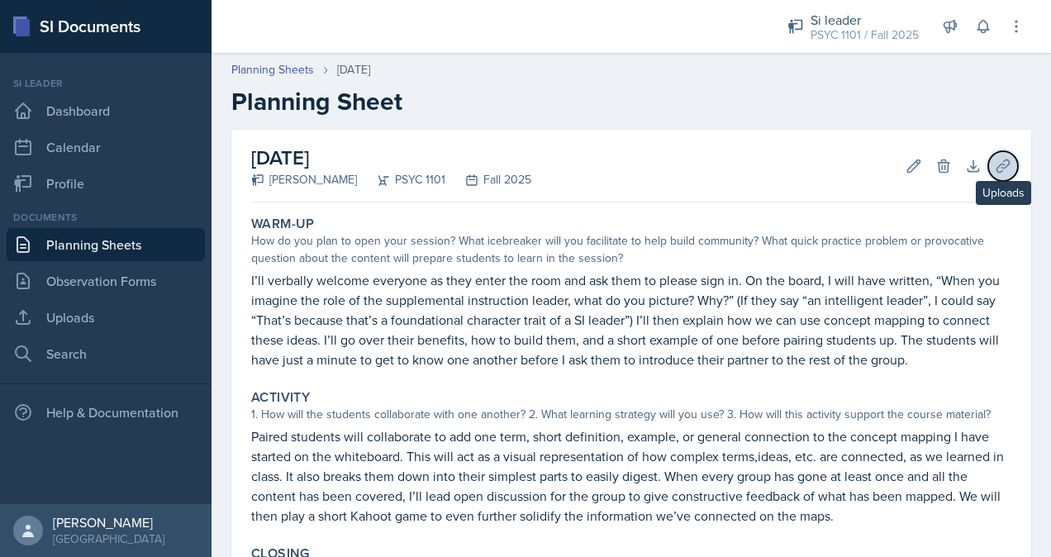
click at [995, 163] on icon at bounding box center [1003, 166] width 17 height 17
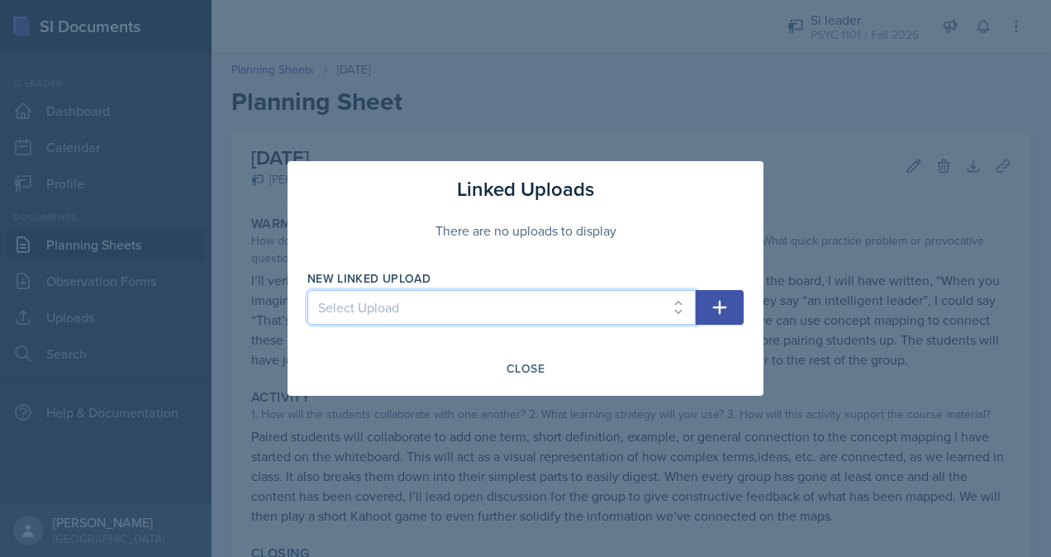
click at [659, 309] on select "Select Upload [PERSON_NAME]" at bounding box center [501, 307] width 388 height 35
select select "4bc8fc27-ea77-4f2e-af1b-9830c15f2c13"
click at [307, 290] on select "Select Upload [PERSON_NAME]" at bounding box center [501, 307] width 388 height 35
click at [724, 307] on icon "button" at bounding box center [720, 308] width 14 height 14
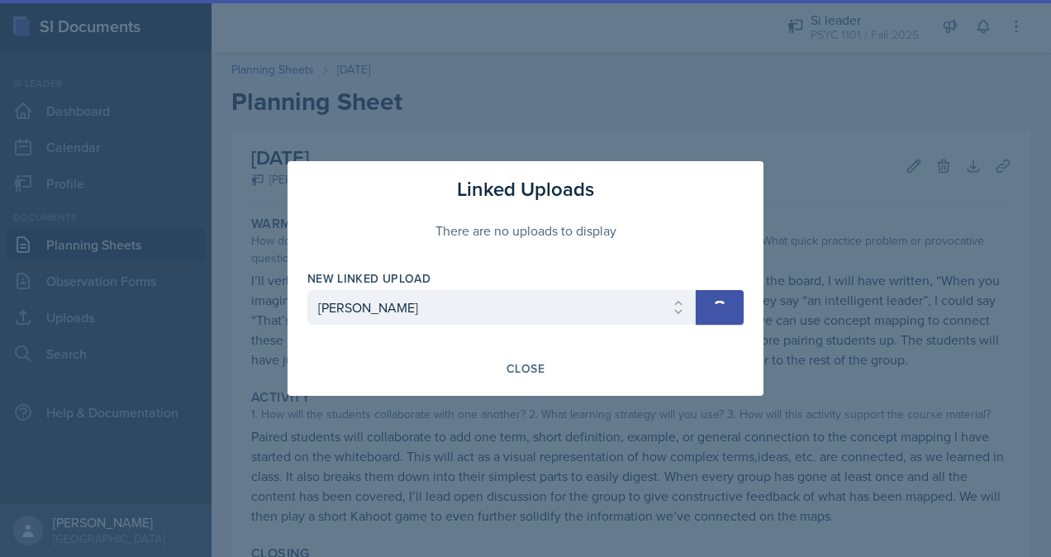
select select
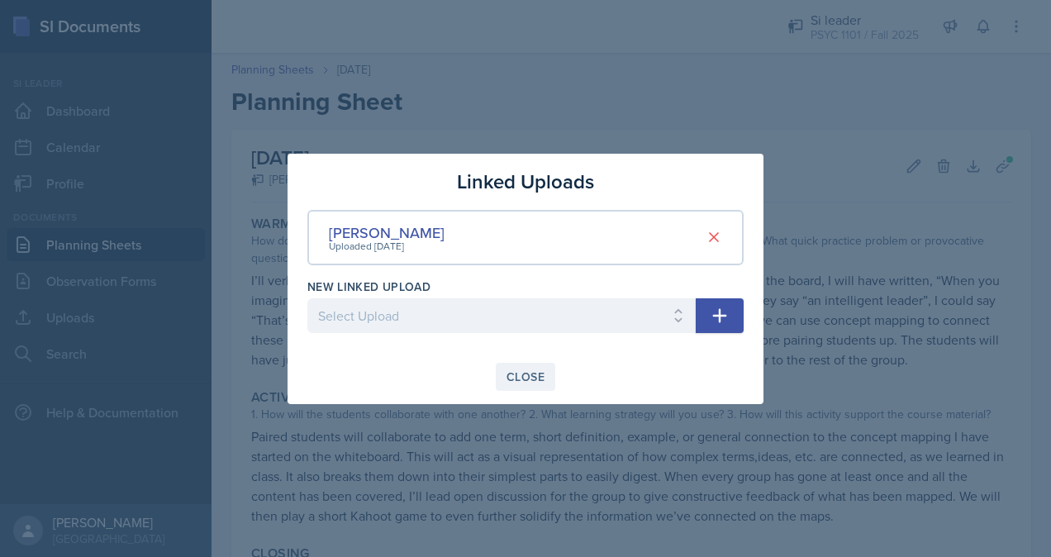
click at [524, 378] on div "Close" at bounding box center [525, 376] width 38 height 13
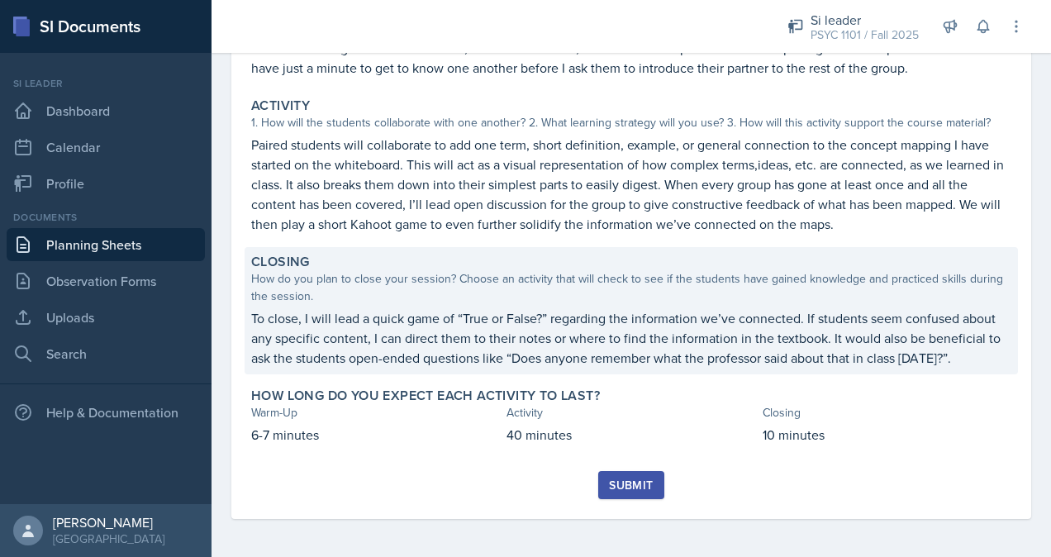
scroll to position [292, 0]
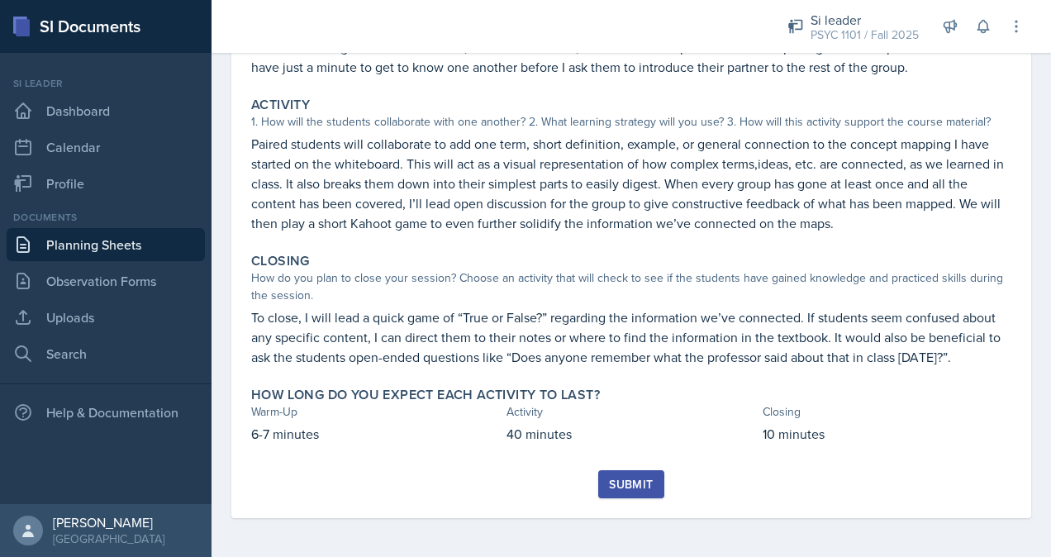
click at [616, 480] on div "Submit" at bounding box center [631, 484] width 44 height 13
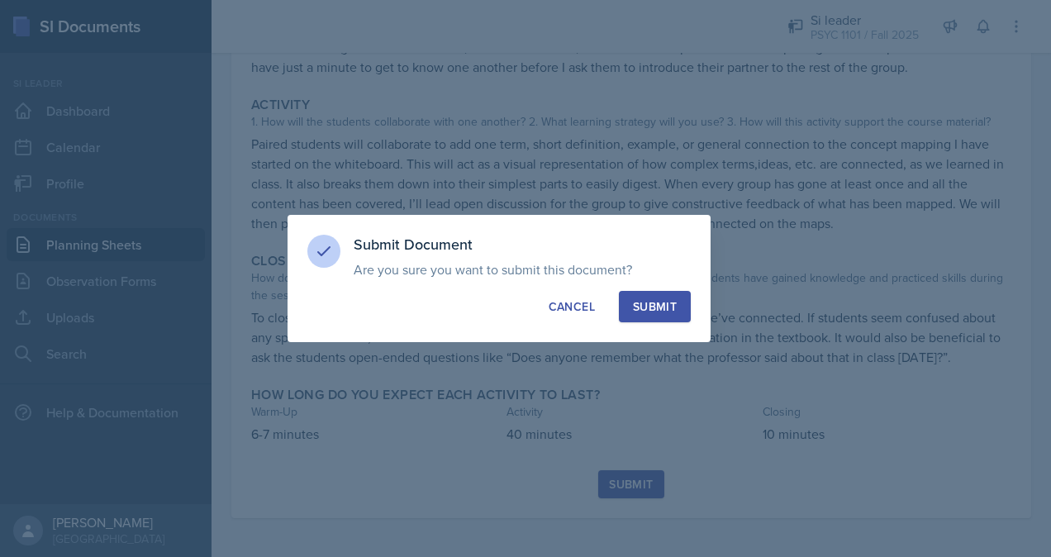
click at [667, 311] on div "Submit" at bounding box center [655, 306] width 44 height 17
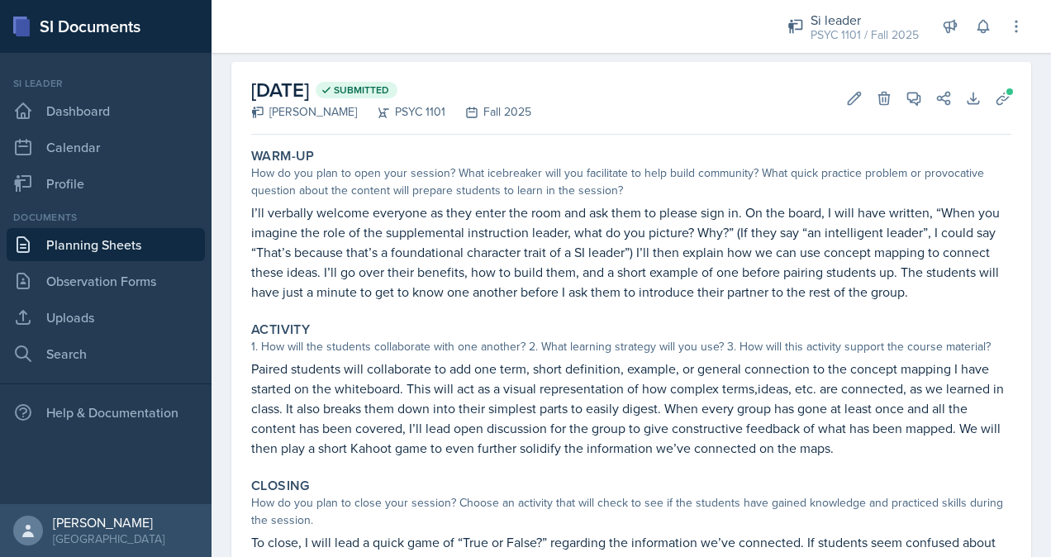
scroll to position [0, 0]
